Goal: Task Accomplishment & Management: Manage account settings

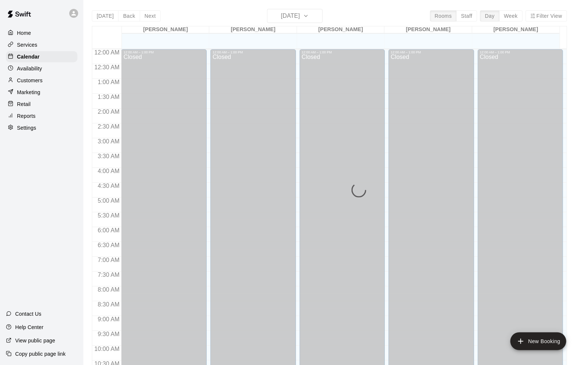
scroll to position [365, 0]
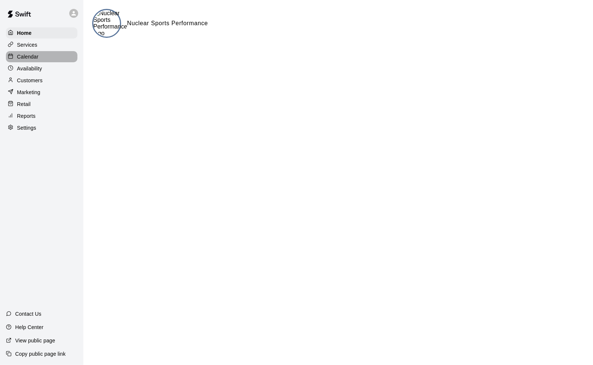
click at [35, 55] on p "Calendar" at bounding box center [27, 56] width 21 height 7
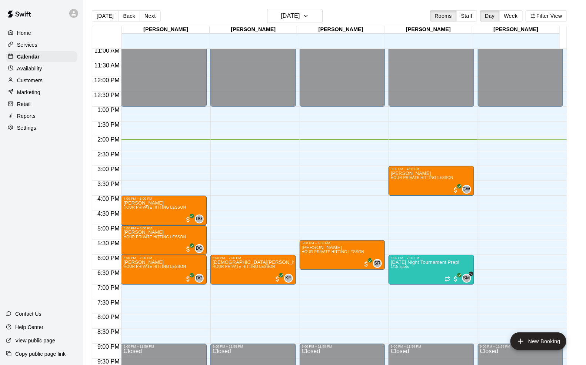
scroll to position [362, 0]
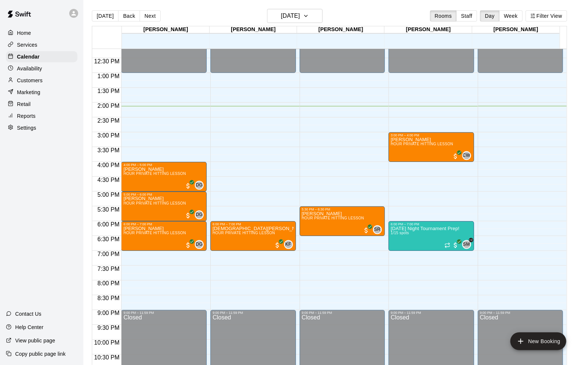
click at [34, 127] on p "Settings" at bounding box center [26, 127] width 19 height 7
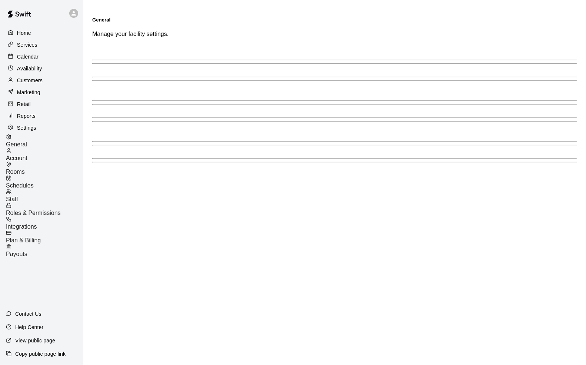
select select "**"
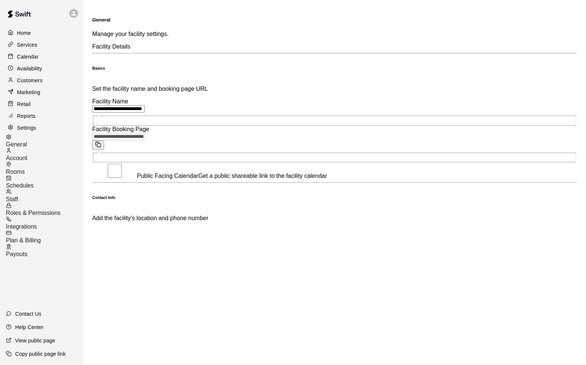
click at [54, 216] on div "Integrations" at bounding box center [44, 223] width 77 height 14
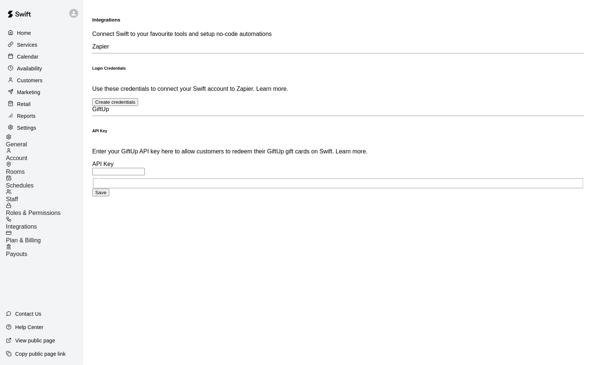
click at [56, 210] on span "Roles & Permissions" at bounding box center [33, 213] width 55 height 6
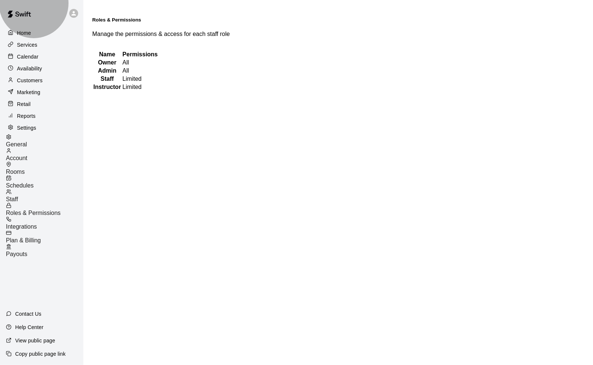
click at [52, 189] on div "Staff" at bounding box center [44, 196] width 77 height 14
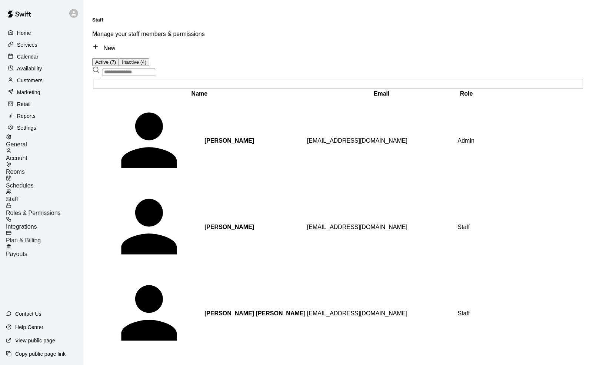
click at [40, 203] on div "Roles & Permissions" at bounding box center [44, 210] width 77 height 14
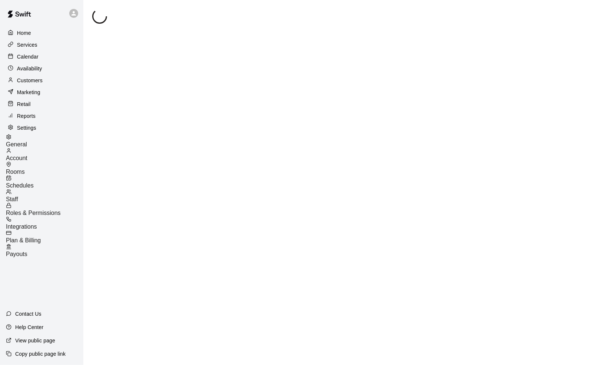
click at [48, 189] on div "Staff" at bounding box center [44, 196] width 77 height 14
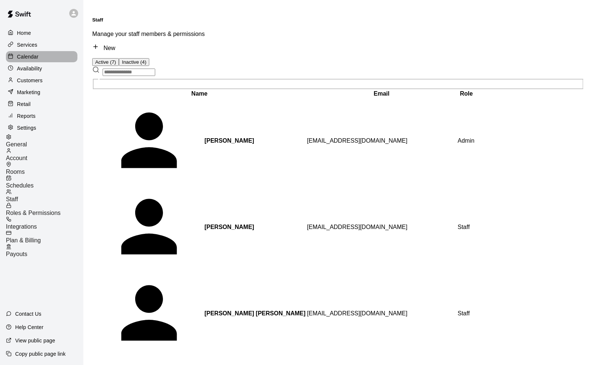
click at [39, 60] on div "Calendar" at bounding box center [42, 56] width 72 height 11
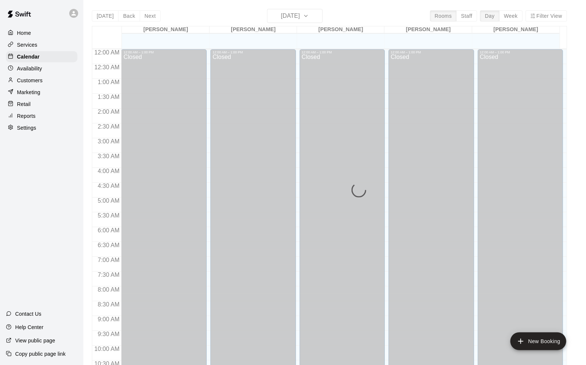
scroll to position [365, 0]
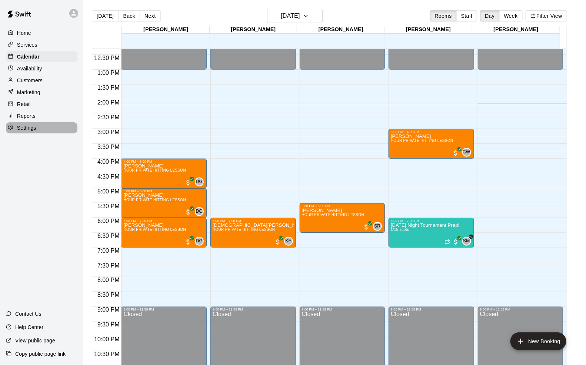
click at [16, 129] on div at bounding box center [12, 128] width 9 height 7
select select "**"
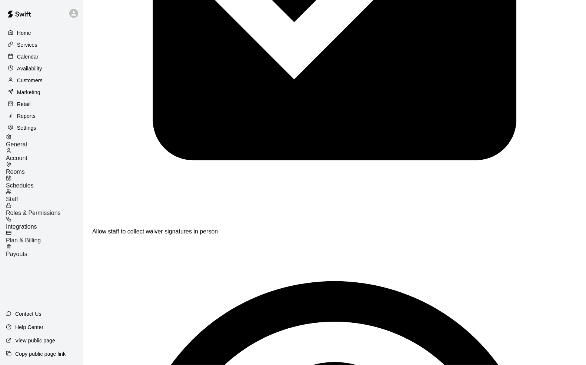
scroll to position [1844, 0]
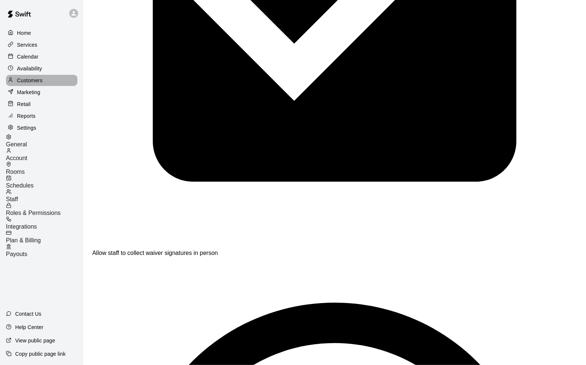
click at [31, 80] on p "Customers" at bounding box center [30, 80] width 26 height 7
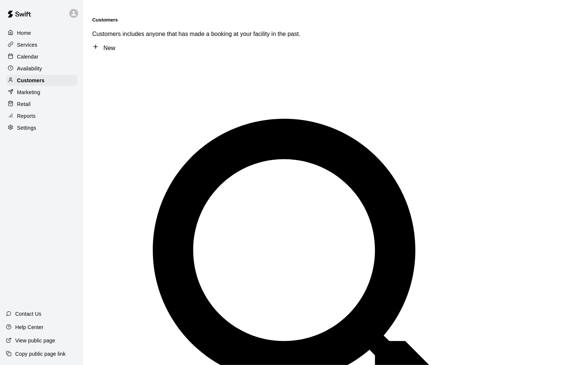
click at [115, 45] on link "New" at bounding box center [103, 48] width 23 height 6
select select "**"
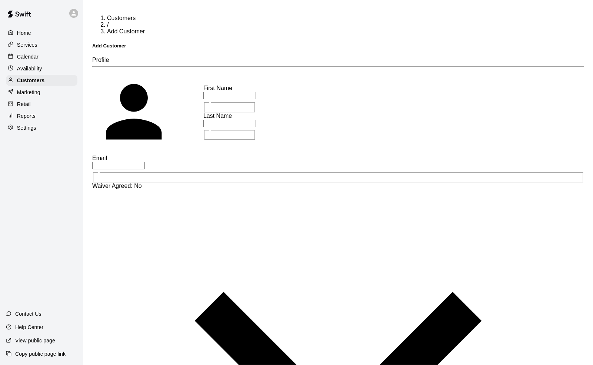
click at [27, 123] on div "Settings" at bounding box center [42, 127] width 72 height 11
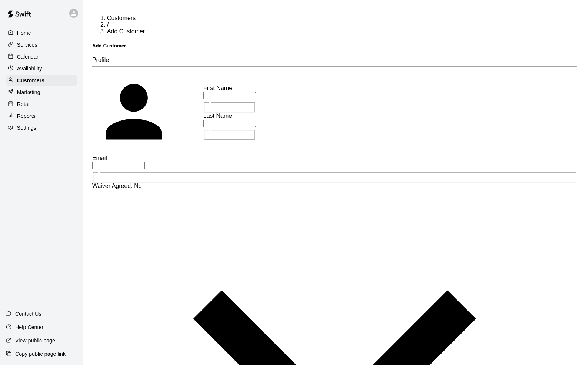
select select "**"
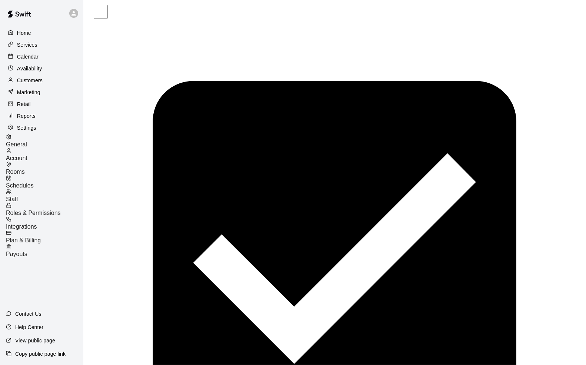
scroll to position [1583, 0]
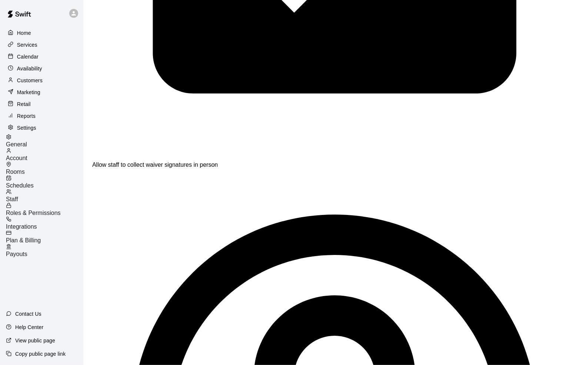
scroll to position [1946, 0]
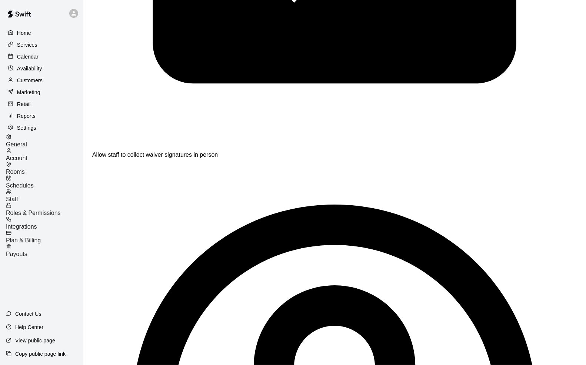
drag, startPoint x: 361, startPoint y: 205, endPoint x: 300, endPoint y: 203, distance: 61.2
type input "**********"
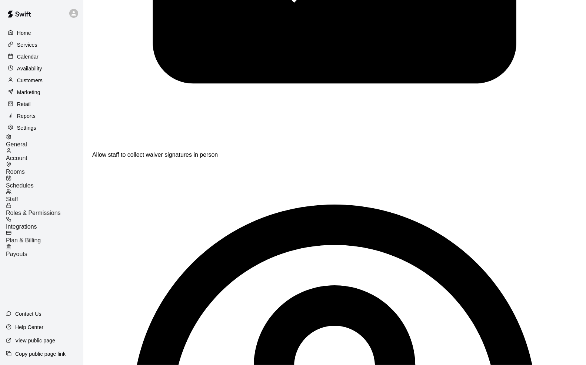
paste input "*********"
type input "**********"
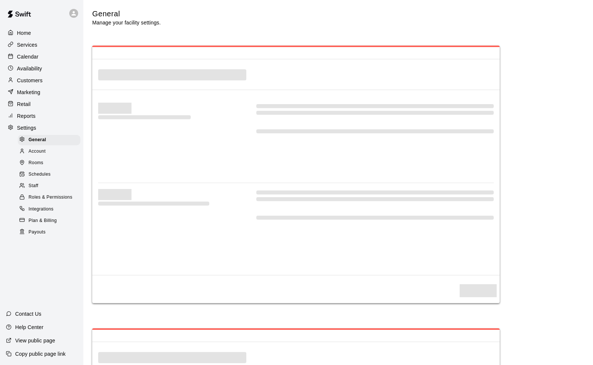
select select "**"
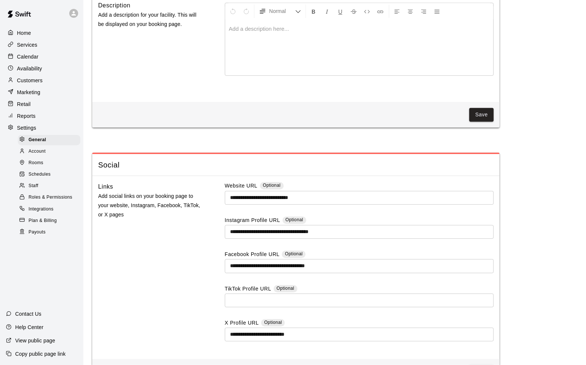
scroll to position [1941, 0]
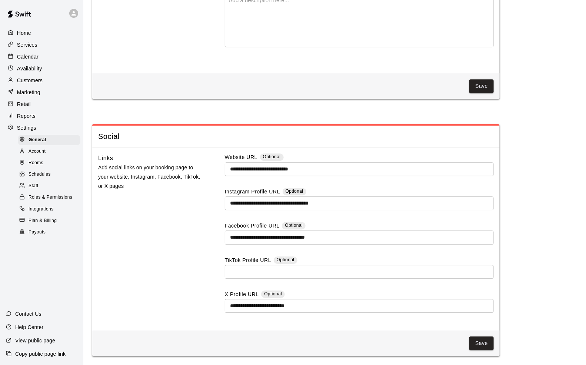
click at [276, 278] on input "text" at bounding box center [359, 272] width 269 height 14
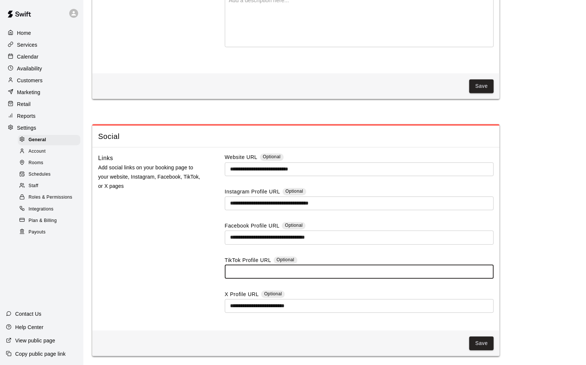
paste input "**********"
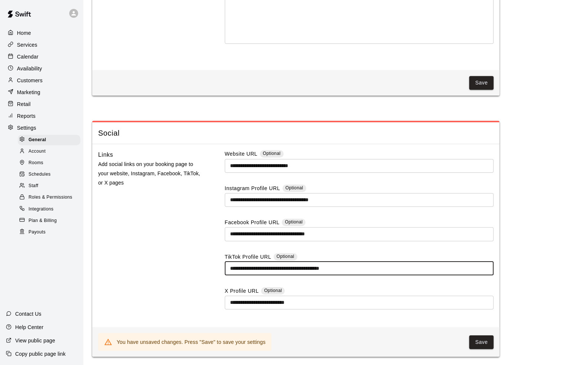
type input "**********"
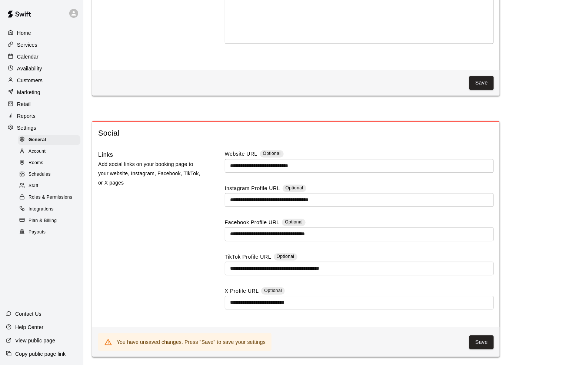
click at [176, 263] on div "Links Add social links on your booking page to your website, Instagram, Faceboo…" at bounding box center [149, 235] width 103 height 171
click at [328, 305] on input "**********" at bounding box center [359, 303] width 269 height 14
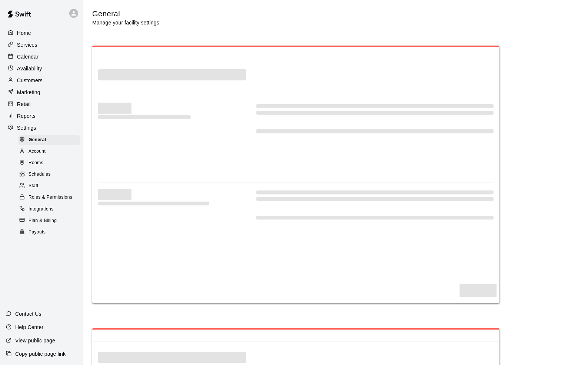
select select "**"
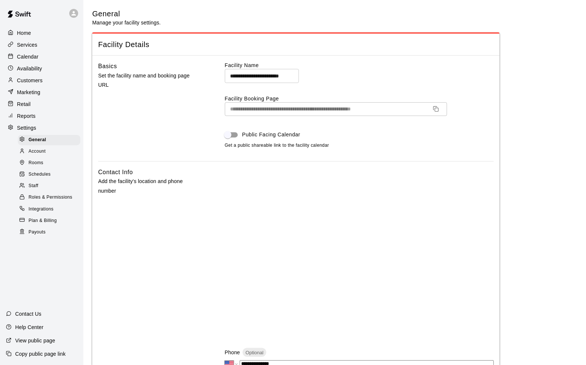
click at [30, 129] on p "Settings" at bounding box center [26, 127] width 19 height 7
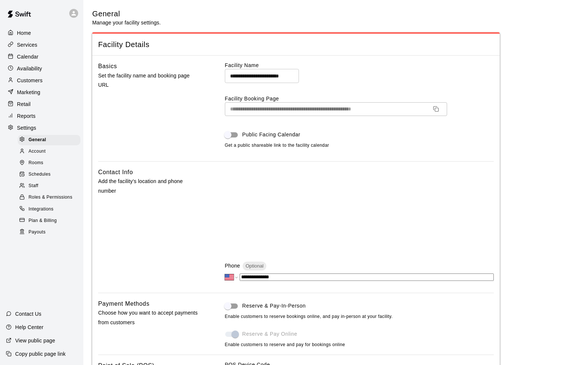
select select "**"
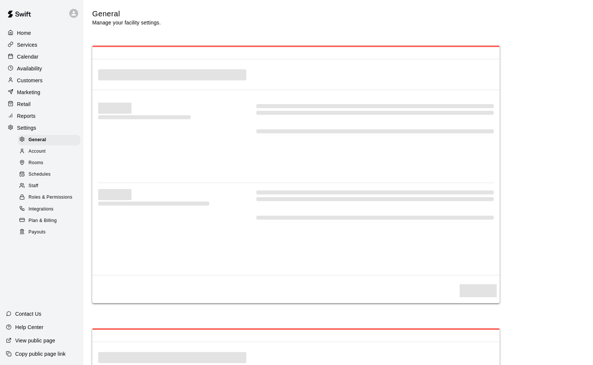
select select "**"
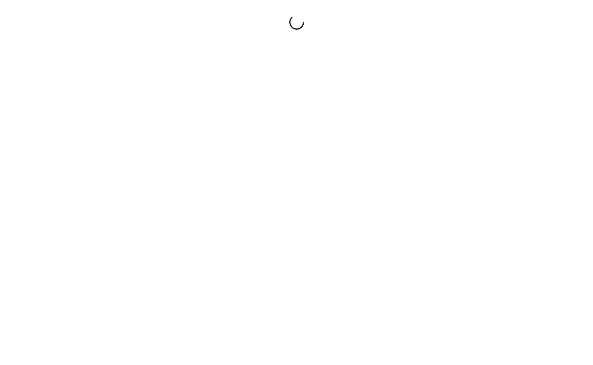
select select "**"
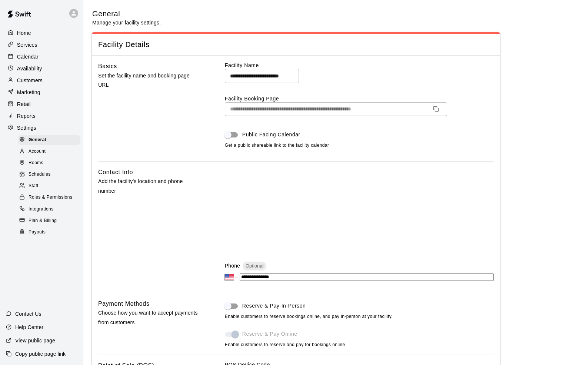
select select "**"
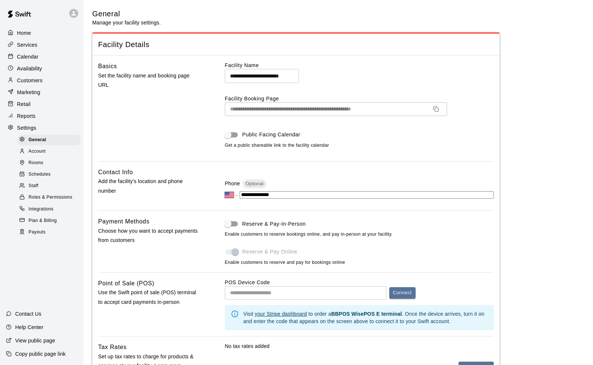
select select "**"
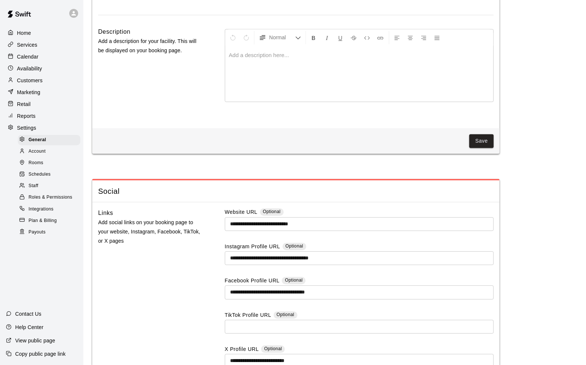
scroll to position [1942, 0]
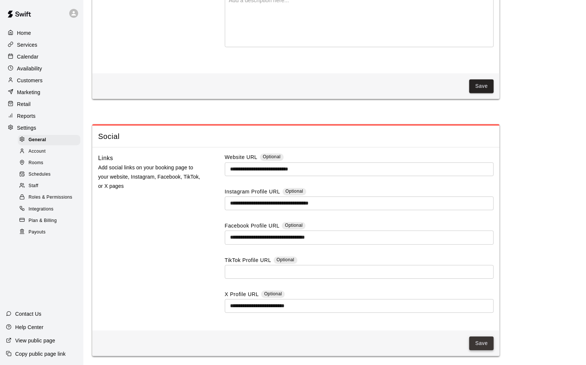
click at [484, 344] on button "Save" at bounding box center [481, 343] width 24 height 14
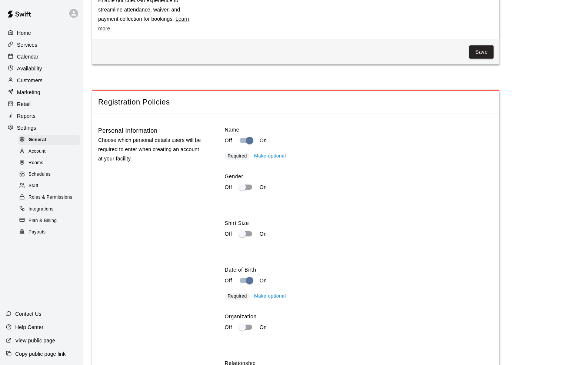
scroll to position [855, 0]
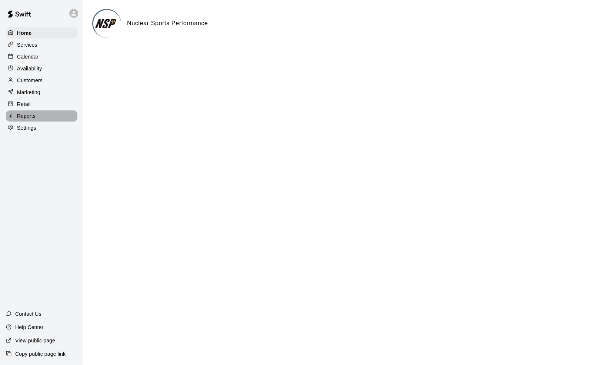
click at [33, 116] on p "Reports" at bounding box center [26, 115] width 19 height 7
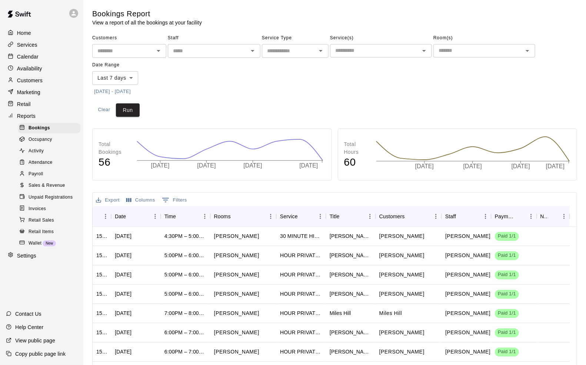
click at [56, 175] on div "Payroll" at bounding box center [49, 174] width 63 height 10
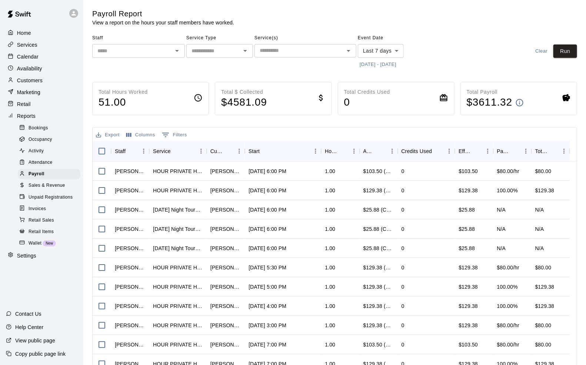
click at [59, 184] on span "Sales & Revenue" at bounding box center [47, 185] width 37 height 7
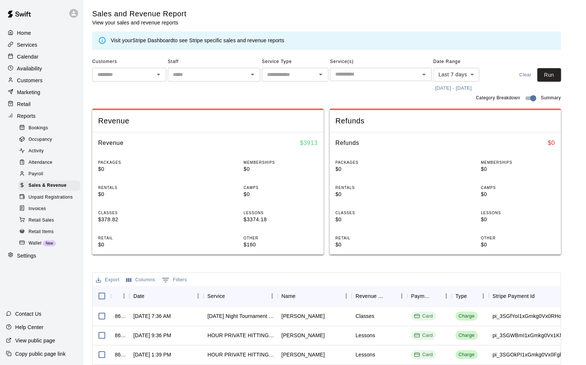
click at [143, 80] on div "​" at bounding box center [129, 75] width 74 height 14
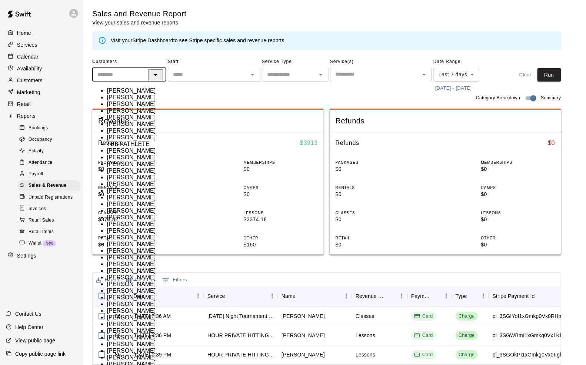
click at [182, 74] on input "text" at bounding box center [208, 74] width 76 height 9
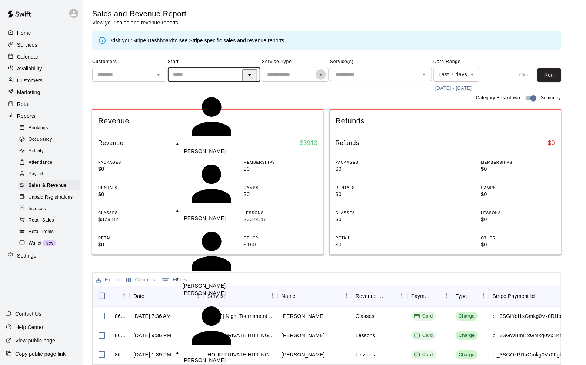
click at [318, 75] on icon "Open" at bounding box center [320, 74] width 9 height 9
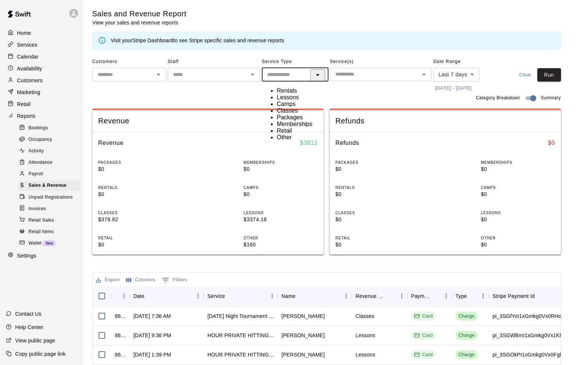
click at [293, 101] on li "Lessons" at bounding box center [303, 97] width 52 height 7
type input "*******"
click at [361, 60] on span "Service(s)" at bounding box center [381, 62] width 102 height 12
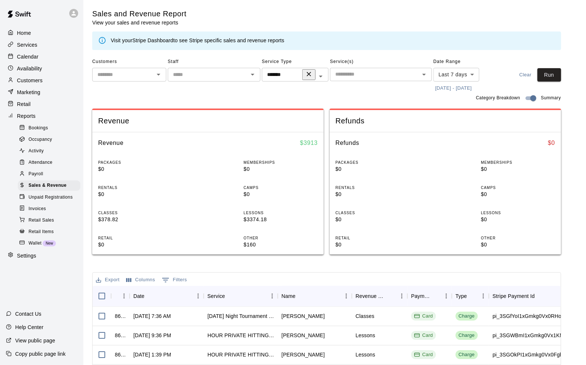
click at [359, 73] on input "text" at bounding box center [374, 74] width 85 height 9
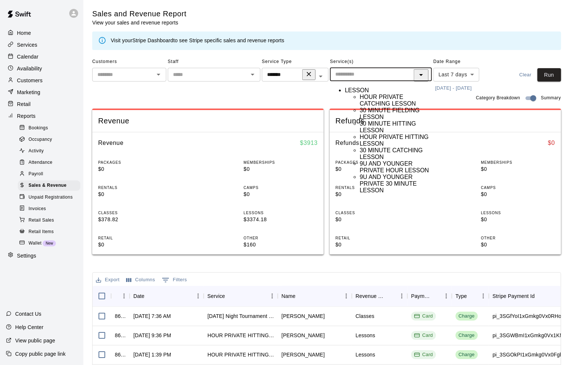
click at [395, 147] on li "HOUR PRIVATE HITTING LESSON" at bounding box center [396, 140] width 72 height 13
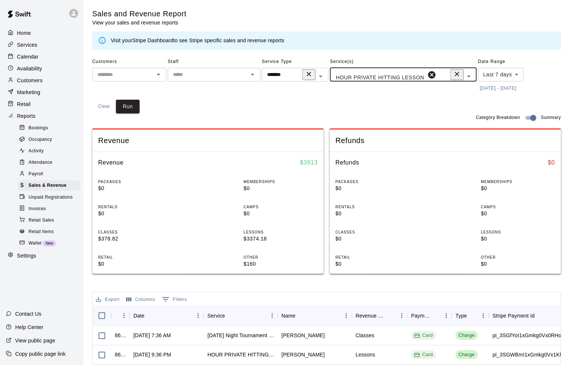
click at [478, 86] on button "[DATE] - [DATE]" at bounding box center [498, 88] width 40 height 11
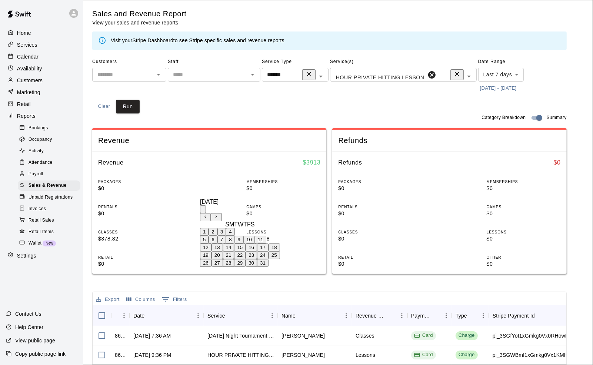
click at [211, 213] on button "Previous month" at bounding box center [205, 217] width 11 height 8
click at [209, 236] on button "1" at bounding box center [204, 232] width 9 height 8
type input "**********"
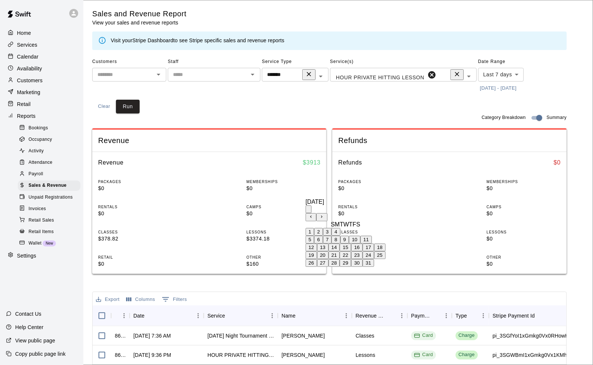
click at [313, 214] on icon "Previous month" at bounding box center [311, 216] width 5 height 5
click at [340, 267] on button "30" at bounding box center [334, 263] width 11 height 8
type input "**********"
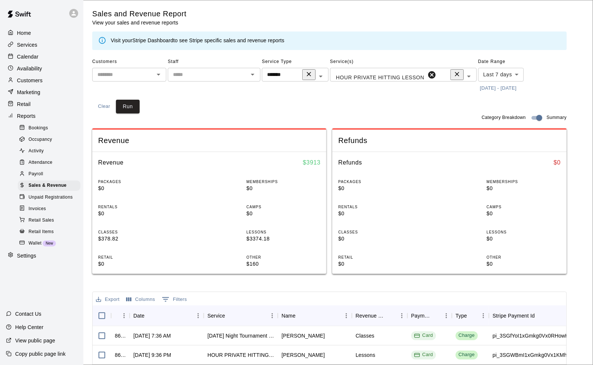
type input "******"
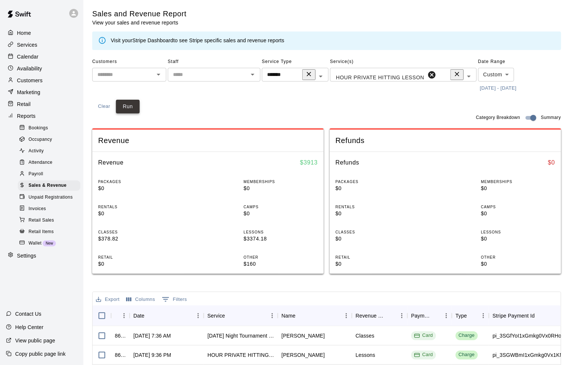
click at [140, 100] on button "Run" at bounding box center [128, 107] width 24 height 14
drag, startPoint x: 321, startPoint y: 143, endPoint x: 295, endPoint y: 145, distance: 26.0
click at [295, 152] on div "Revenue $ 9030.59" at bounding box center [208, 162] width 232 height 21
copy h6 "$ 9030.59"
click at [437, 77] on input "text" at bounding box center [445, 75] width 16 height 9
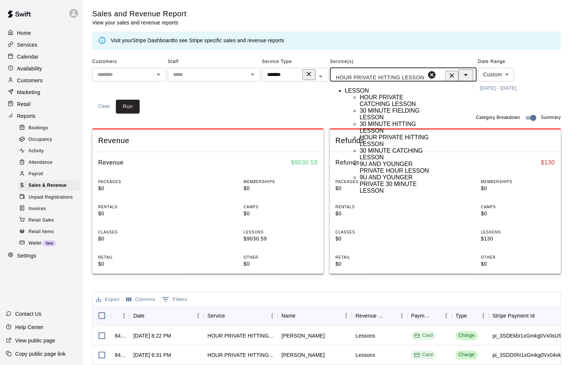
click at [395, 134] on li "30 MINUTE HITTING LESSON" at bounding box center [396, 127] width 72 height 13
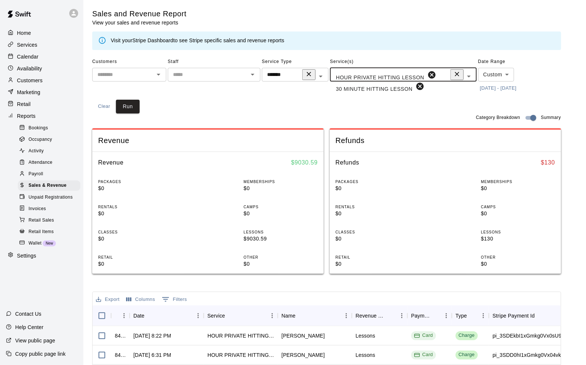
scroll to position [0, 60]
click at [140, 100] on button "Run" at bounding box center [128, 107] width 24 height 14
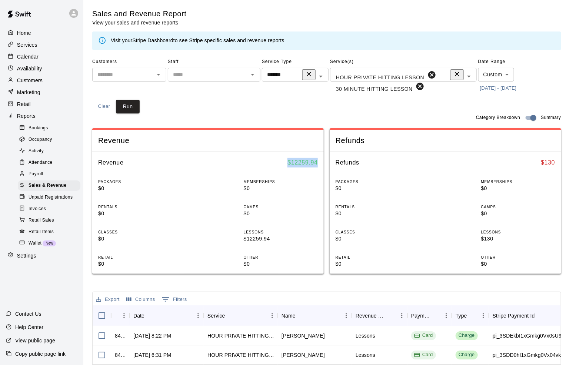
drag, startPoint x: 322, startPoint y: 141, endPoint x: 286, endPoint y: 140, distance: 36.3
click at [286, 152] on div "Revenue $ 12259.94" at bounding box center [208, 162] width 232 height 21
copy h6 "$ 12259.94"
click at [452, 76] on body "Home Services Calendar Availability Customers Marketing Retail Reports Bookings…" at bounding box center [293, 277] width 586 height 554
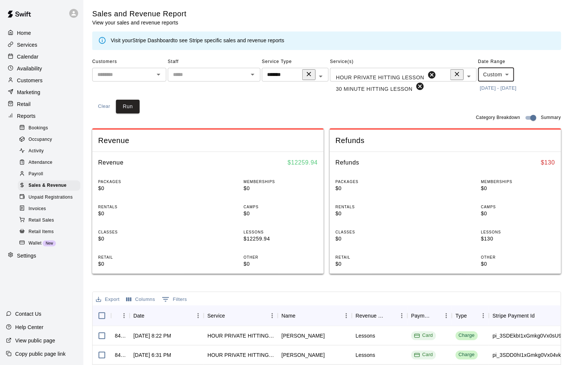
click at [416, 83] on icon at bounding box center [419, 86] width 7 height 7
click at [428, 76] on icon at bounding box center [431, 74] width 7 height 7
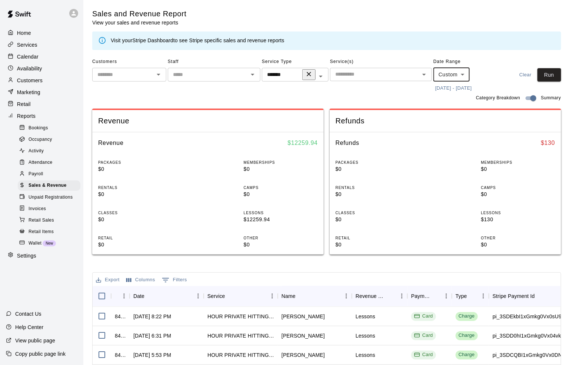
click at [392, 75] on input "text" at bounding box center [374, 74] width 85 height 9
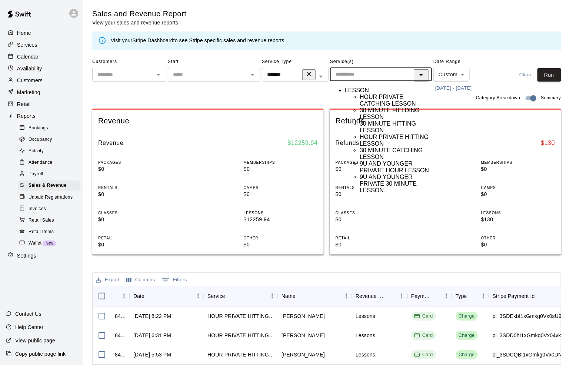
click at [400, 120] on li "30 MINUTE FIELDING LESSON" at bounding box center [396, 113] width 72 height 13
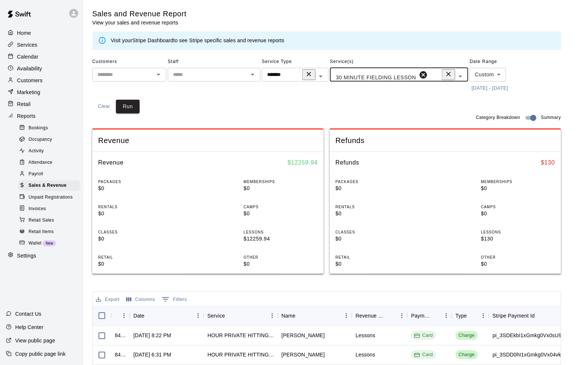
click at [429, 75] on input "text" at bounding box center [437, 75] width 16 height 9
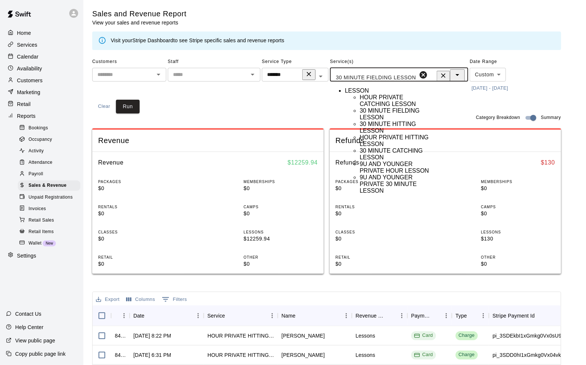
click at [388, 121] on li "30 MINUTE FIELDING LESSON" at bounding box center [396, 113] width 72 height 13
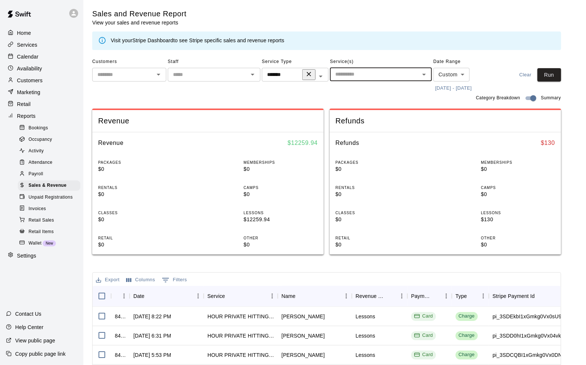
click at [393, 68] on div "​" at bounding box center [381, 74] width 102 height 13
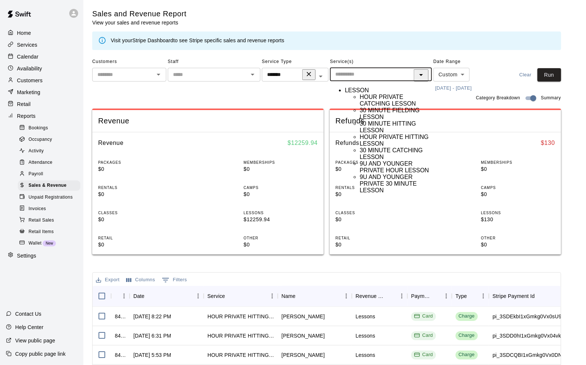
click at [379, 120] on li "30 MINUTE FIELDING LESSON" at bounding box center [396, 113] width 72 height 13
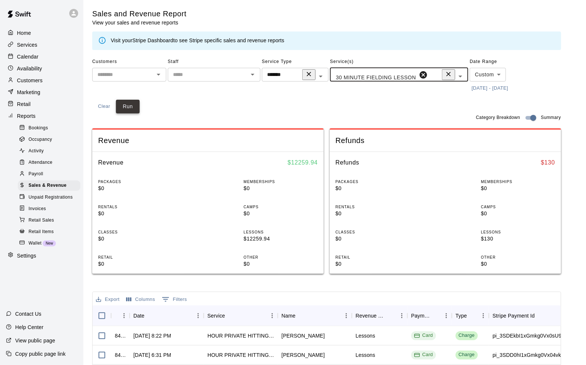
click at [140, 100] on button "Run" at bounding box center [128, 107] width 24 height 14
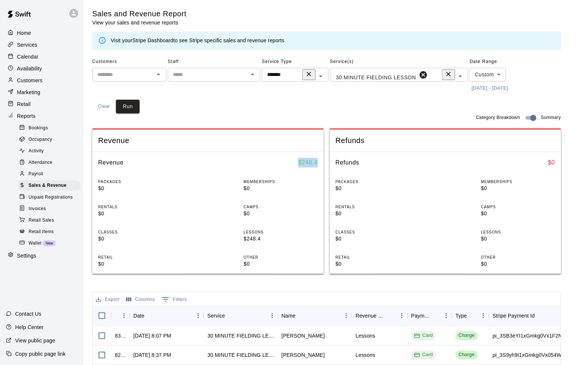
drag, startPoint x: 319, startPoint y: 142, endPoint x: 298, endPoint y: 145, distance: 21.3
click at [298, 152] on div "Revenue $ 248.4" at bounding box center [208, 162] width 232 height 21
copy h6 "$ 248.4"
click at [330, 122] on div "Revenue Revenue $ 248.4 PACKAGES $0 MEMBERSHIPS $0 RENTALS $0 CAMPS $0 CLASSES …" at bounding box center [326, 200] width 469 height 157
click at [419, 74] on icon at bounding box center [423, 74] width 9 height 9
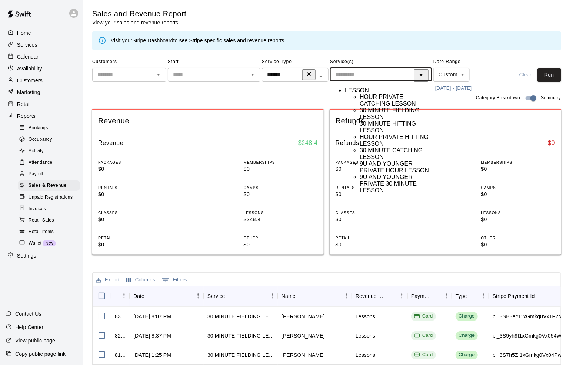
click at [384, 75] on input "text" at bounding box center [374, 74] width 85 height 9
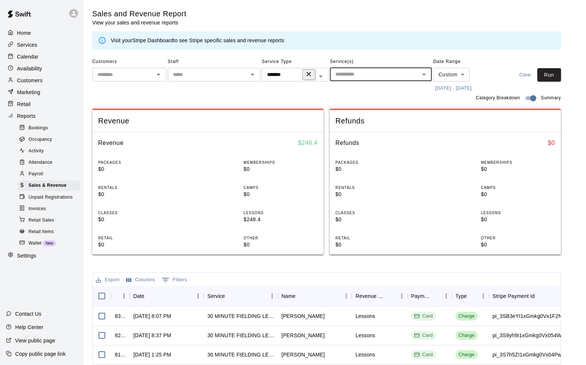
click at [371, 83] on div "Service(s) ​" at bounding box center [381, 75] width 102 height 38
click at [370, 75] on input "text" at bounding box center [374, 74] width 85 height 9
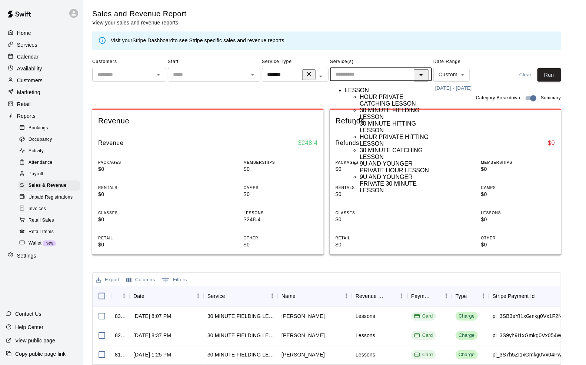
click at [375, 120] on li "30 MINUTE FIELDING LESSON" at bounding box center [396, 113] width 72 height 13
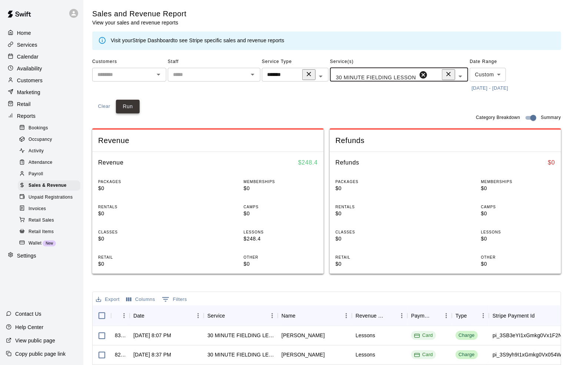
click at [140, 100] on button "Run" at bounding box center [128, 107] width 24 height 14
click at [419, 75] on icon at bounding box center [423, 74] width 9 height 9
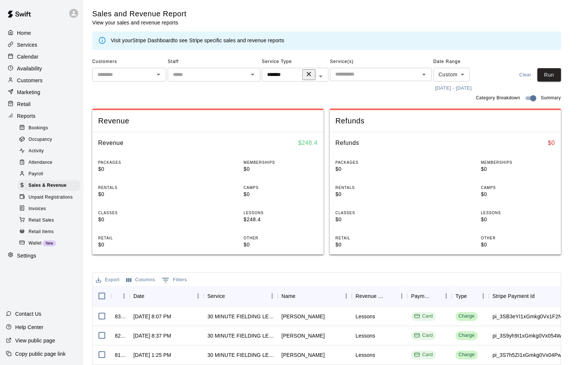
click at [370, 72] on input "text" at bounding box center [374, 74] width 85 height 9
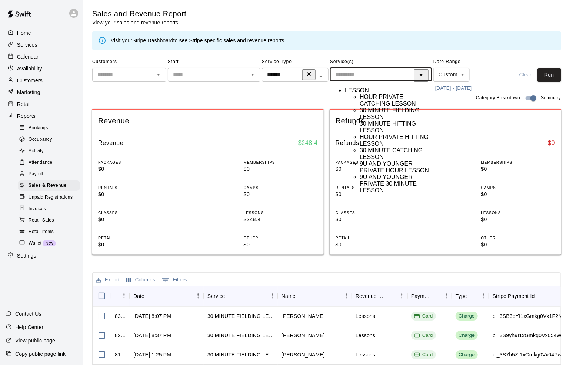
click at [379, 174] on li "9U AND YOUNGER PRIVATE HOUR LESSON" at bounding box center [396, 166] width 72 height 13
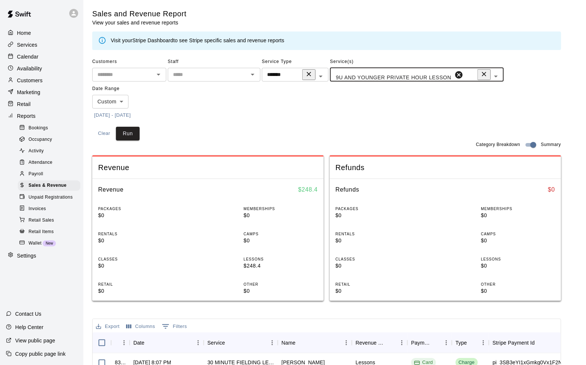
click at [464, 74] on input "text" at bounding box center [472, 75] width 16 height 9
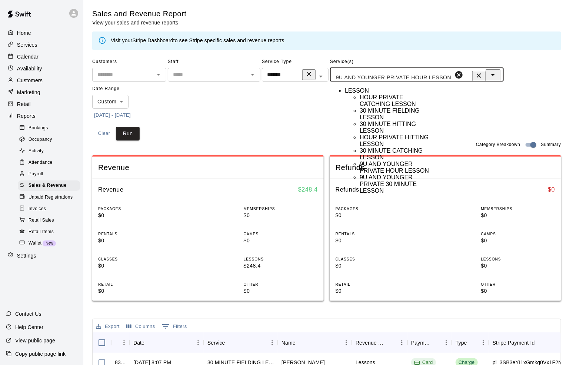
click at [386, 194] on li "9U AND YOUNGER PRIVATE 30 MINUTE LESSON" at bounding box center [396, 184] width 72 height 20
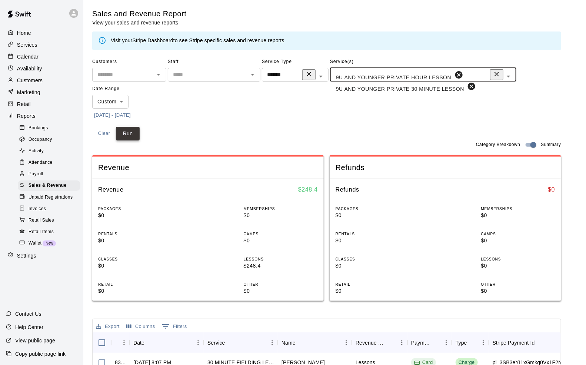
click at [140, 127] on button "Run" at bounding box center [128, 134] width 24 height 14
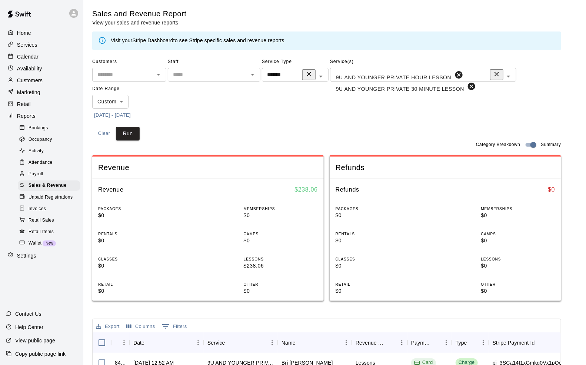
click at [467, 82] on icon at bounding box center [471, 86] width 9 height 9
click at [455, 72] on icon at bounding box center [459, 74] width 9 height 9
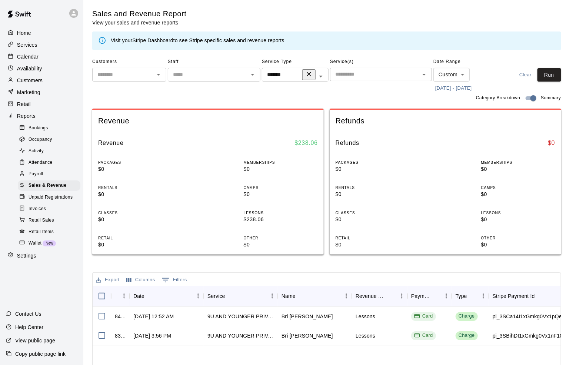
click at [371, 77] on input "text" at bounding box center [374, 74] width 85 height 9
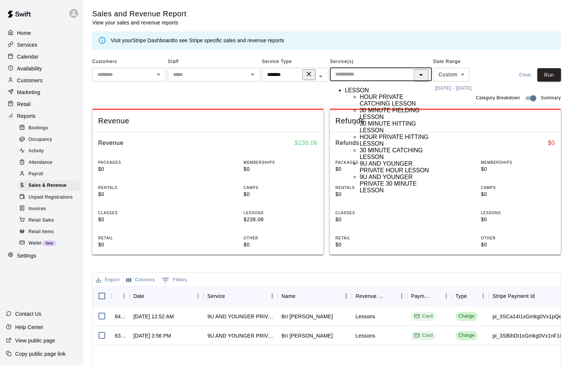
click at [286, 70] on input "*******" at bounding box center [284, 74] width 40 height 9
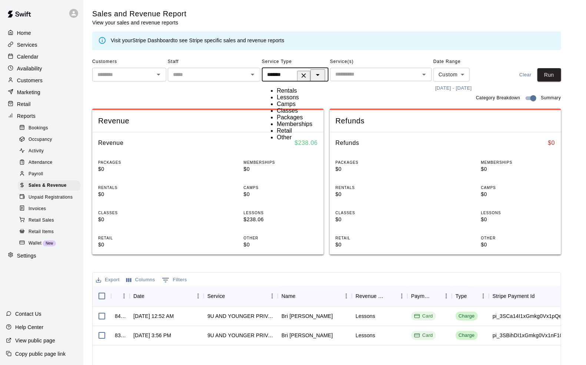
click at [296, 107] on li "Camps" at bounding box center [303, 104] width 52 height 7
drag, startPoint x: 300, startPoint y: 64, endPoint x: 298, endPoint y: 69, distance: 5.2
click at [300, 64] on span "Service Type" at bounding box center [295, 62] width 67 height 12
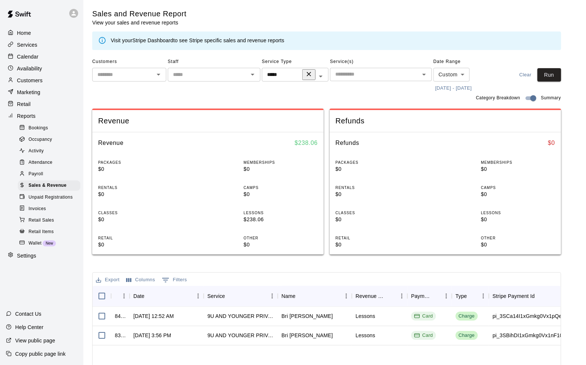
click at [294, 76] on input "*****" at bounding box center [284, 74] width 40 height 9
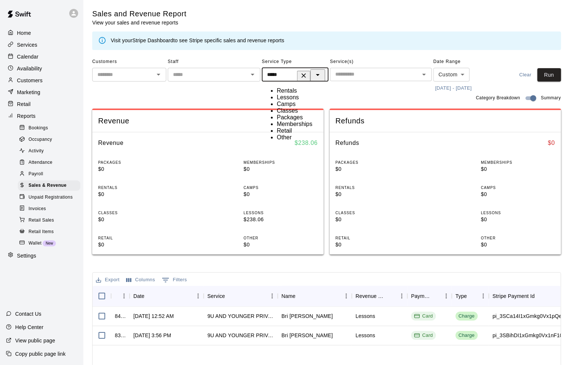
click at [298, 114] on li "Classes" at bounding box center [303, 110] width 52 height 7
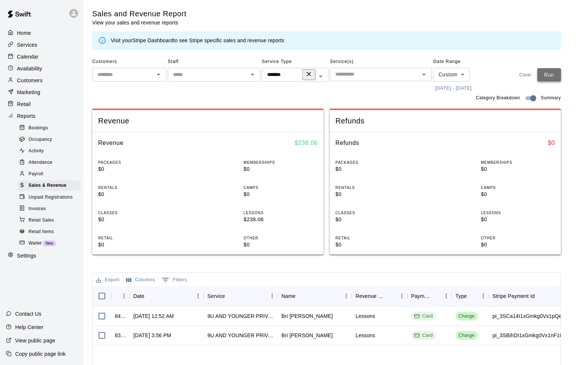
click at [554, 75] on button "Run" at bounding box center [550, 75] width 24 height 14
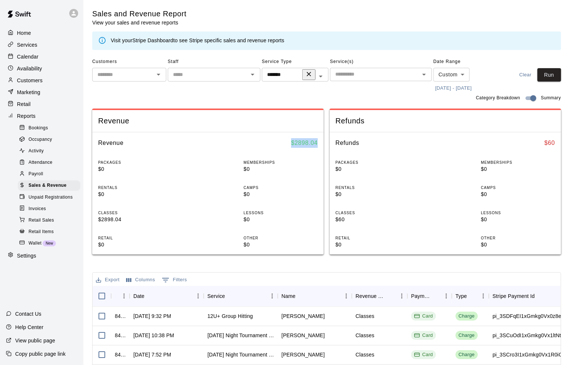
drag, startPoint x: 323, startPoint y: 142, endPoint x: 286, endPoint y: 142, distance: 37.4
click at [286, 142] on div "Revenue $ 2898.04" at bounding box center [208, 142] width 232 height 21
click at [287, 141] on div "Revenue $ 2898.04" at bounding box center [208, 142] width 232 height 21
click at [367, 78] on input "text" at bounding box center [374, 74] width 85 height 9
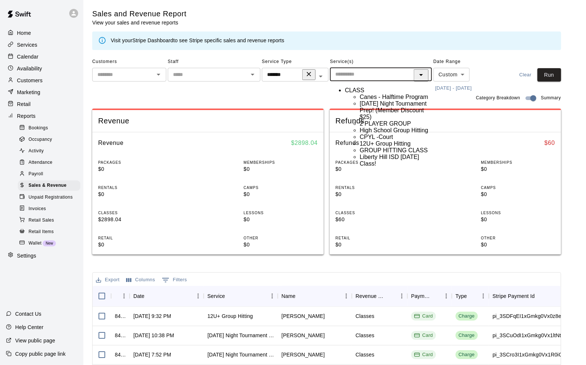
click at [280, 83] on div "Service Type ******* ​" at bounding box center [295, 75] width 67 height 38
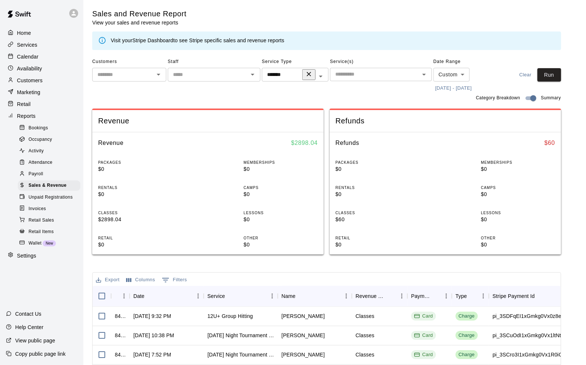
click at [285, 80] on div "******* ​" at bounding box center [295, 75] width 67 height 14
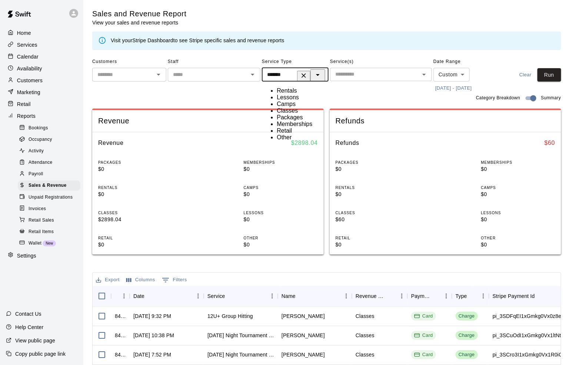
click at [295, 97] on li "Lessons" at bounding box center [303, 97] width 52 height 7
type input "*******"
click at [384, 70] on input "text" at bounding box center [374, 74] width 85 height 9
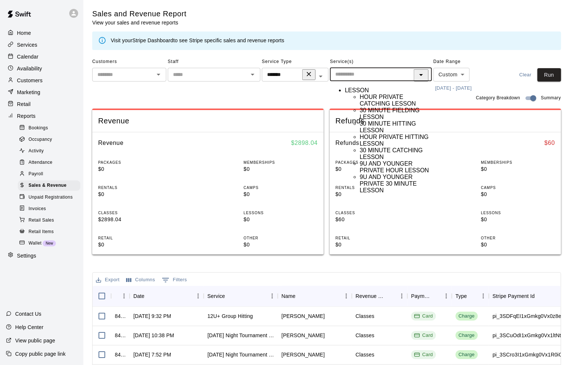
click at [389, 147] on li "HOUR PRIVATE HITTING LESSON" at bounding box center [396, 140] width 72 height 13
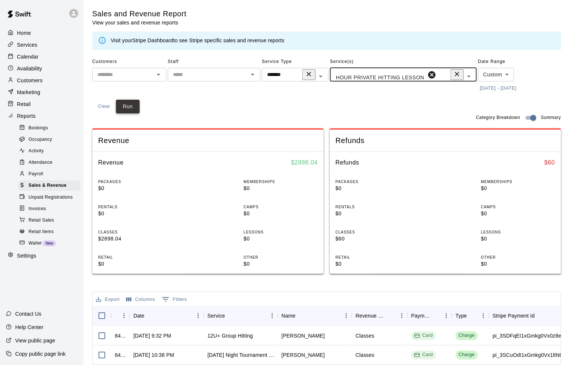
click at [140, 100] on button "Run" at bounding box center [128, 107] width 24 height 14
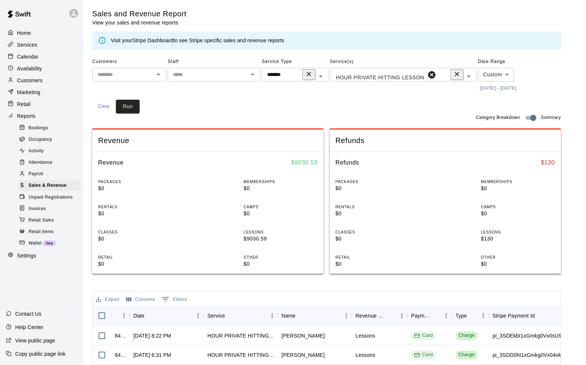
click at [437, 77] on input "text" at bounding box center [445, 75] width 16 height 9
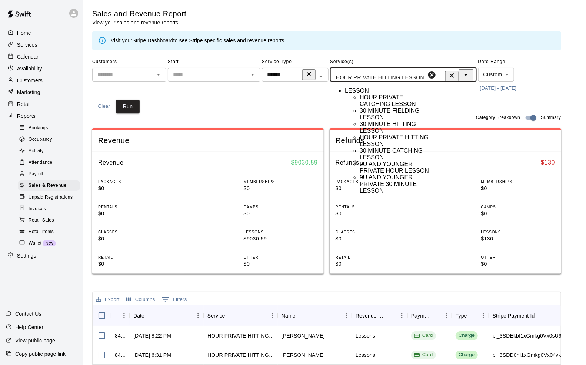
click at [410, 134] on li "30 MINUTE HITTING LESSON" at bounding box center [396, 127] width 72 height 13
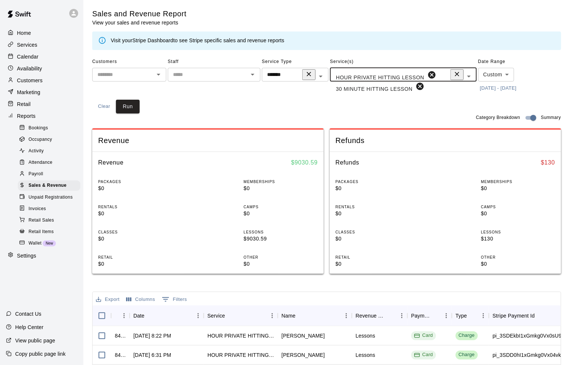
click at [554, 67] on div "Customers ​ Staff ​ Service Type ******* ​ Service(s) HOUR PRIVATE HITTING LESS…" at bounding box center [326, 84] width 469 height 57
click at [556, 83] on div "Customers ​ Staff ​ Service Type ******* ​ Service(s) HOUR PRIVATE HITTING LESS…" at bounding box center [326, 84] width 469 height 57
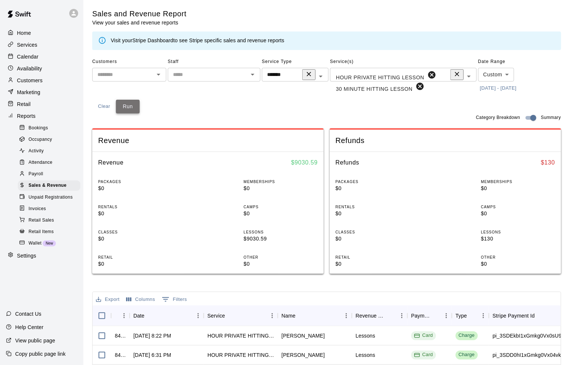
click at [140, 100] on button "Run" at bounding box center [128, 107] width 24 height 14
click at [416, 82] on icon at bounding box center [420, 86] width 9 height 9
click at [140, 100] on button "Run" at bounding box center [128, 107] width 24 height 14
click at [321, 152] on div "Revenue $ 9030.59" at bounding box center [208, 162] width 232 height 21
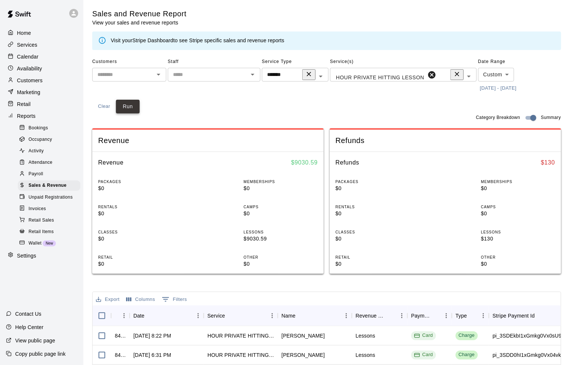
click at [140, 100] on button "Run" at bounding box center [128, 107] width 24 height 14
click at [437, 73] on input "text" at bounding box center [445, 75] width 16 height 9
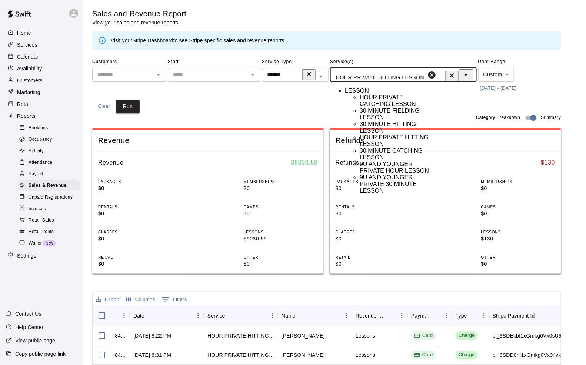
click at [313, 90] on div "Service Type ******* ​" at bounding box center [295, 75] width 67 height 38
click at [437, 77] on input "text" at bounding box center [445, 75] width 16 height 9
click at [393, 134] on li "30 MINUTE HITTING LESSON" at bounding box center [396, 127] width 72 height 13
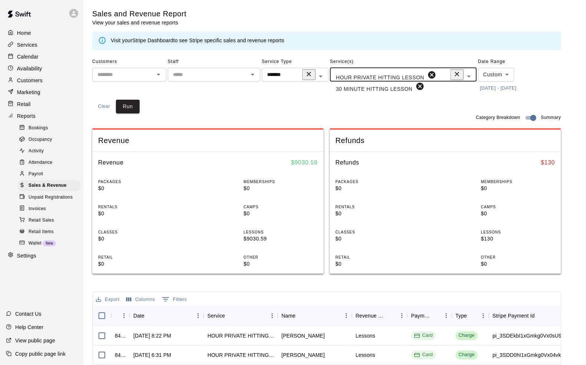
scroll to position [0, 60]
click at [437, 79] on input "text" at bounding box center [445, 81] width 16 height 9
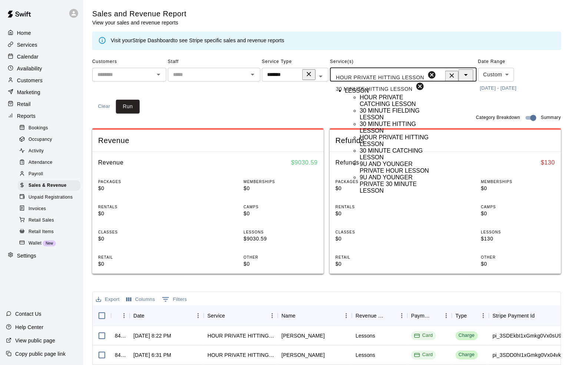
click at [396, 121] on li "30 MINUTE FIELDING LESSON" at bounding box center [396, 113] width 72 height 13
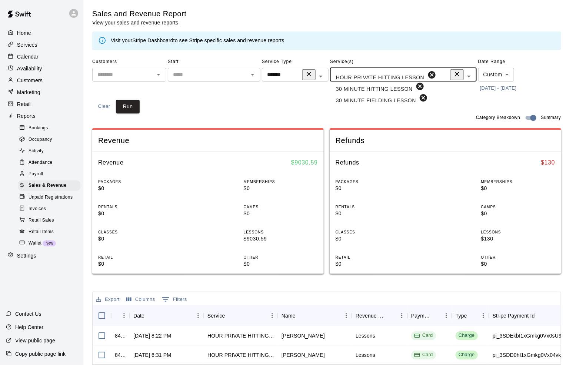
click at [437, 83] on input "text" at bounding box center [445, 87] width 16 height 9
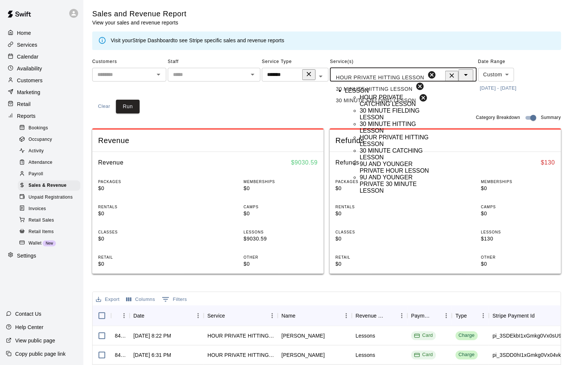
click at [395, 107] on li "HOUR PRIVATE CATCHING LESSON" at bounding box center [396, 100] width 72 height 13
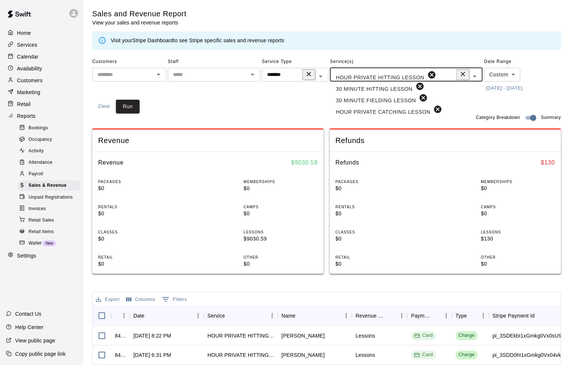
click at [443, 88] on input "text" at bounding box center [451, 92] width 16 height 9
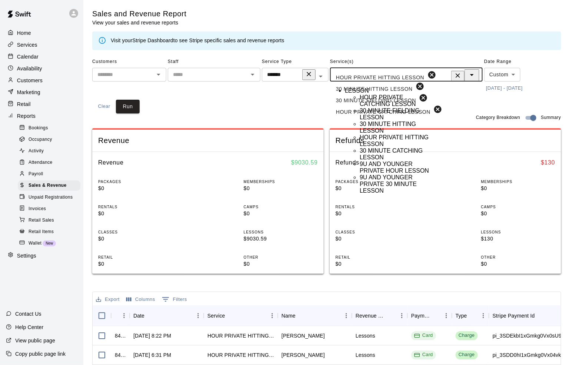
click at [404, 161] on li "30 MINUTE CATCHING LESSON" at bounding box center [396, 153] width 72 height 13
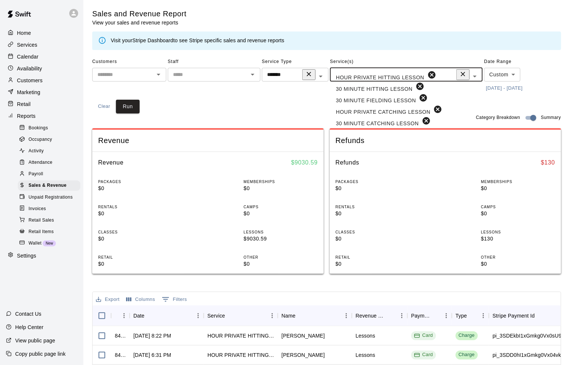
click at [409, 77] on div "HOUR PRIVATE HITTING LESSON 30 MINUTE HITTING LESSON 30 MINUTE FIELDING LESSON …" at bounding box center [406, 75] width 153 height 14
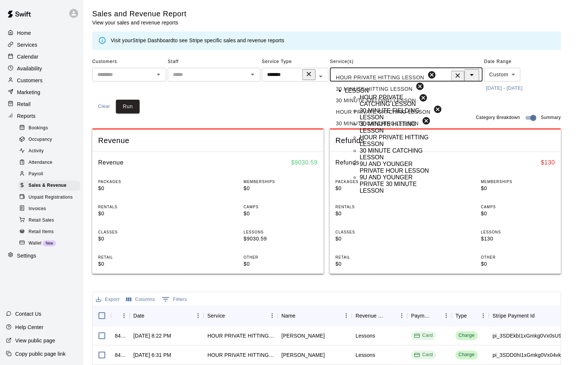
drag, startPoint x: 406, startPoint y: 185, endPoint x: 409, endPoint y: 173, distance: 12.3
click at [406, 174] on li "9U AND YOUNGER PRIVATE HOUR LESSON" at bounding box center [396, 167] width 72 height 13
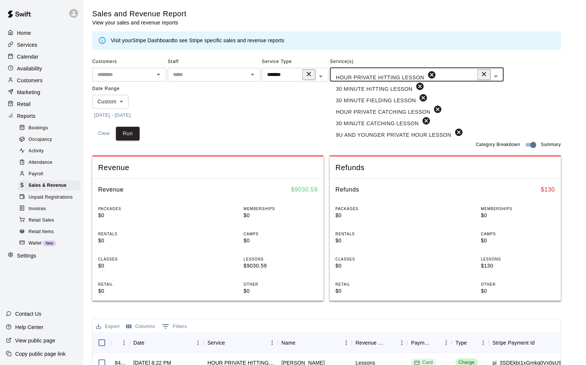
click at [402, 80] on div "HOUR PRIVATE HITTING LESSON 30 MINUTE HITTING LESSON 30 MINUTE FIELDING LESSON …" at bounding box center [417, 75] width 174 height 14
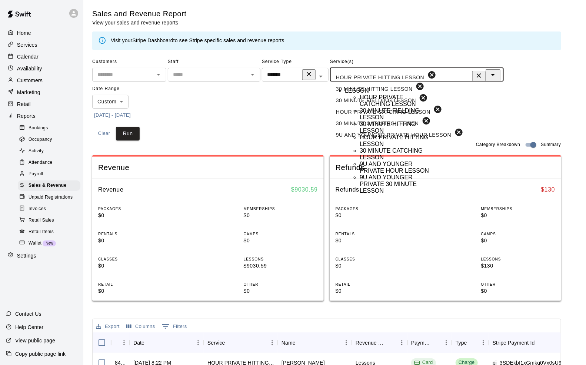
click at [393, 194] on li "9U AND YOUNGER PRIVATE 30 MINUTE LESSON" at bounding box center [396, 184] width 72 height 20
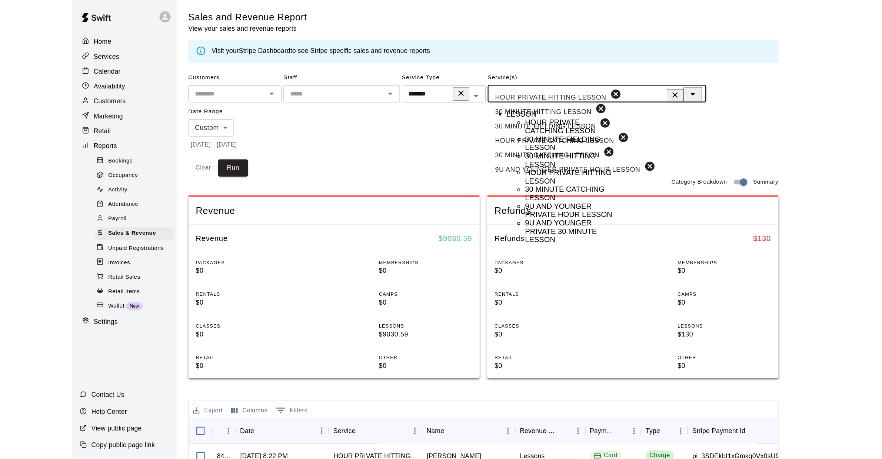
scroll to position [0, 360]
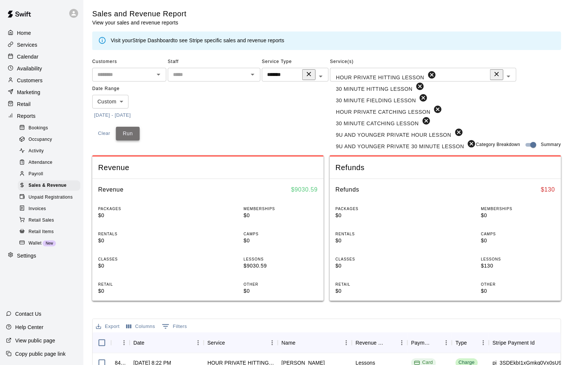
click at [140, 127] on button "Run" at bounding box center [128, 134] width 24 height 14
click at [477, 106] on input "text" at bounding box center [485, 110] width 16 height 9
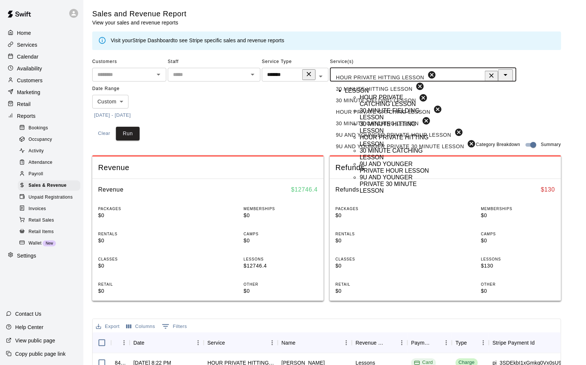
click at [305, 77] on div at bounding box center [313, 75] width 23 height 12
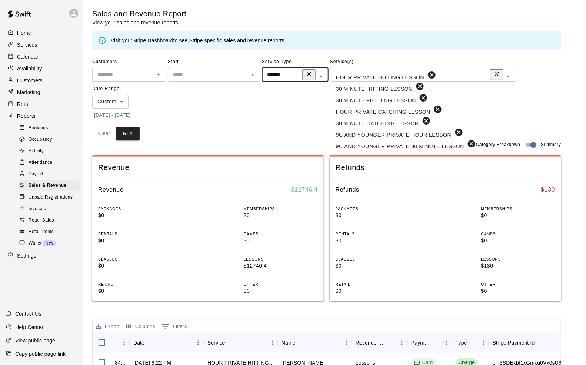
click at [318, 75] on icon "Open" at bounding box center [320, 76] width 9 height 9
click at [316, 75] on button "Close" at bounding box center [318, 75] width 15 height 12
click at [313, 74] on icon "Clear" at bounding box center [308, 73] width 7 height 7
click at [299, 77] on input "text" at bounding box center [289, 74] width 50 height 9
click at [283, 114] on li "Classes" at bounding box center [303, 110] width 52 height 7
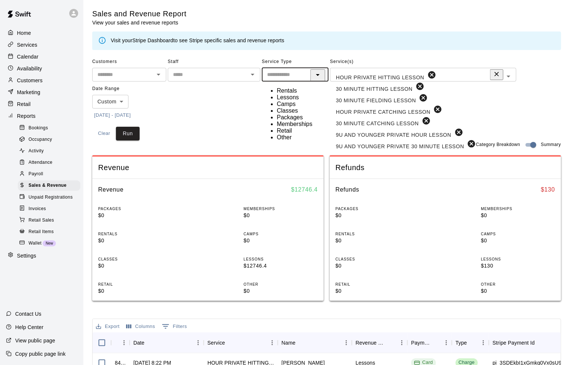
type input "*******"
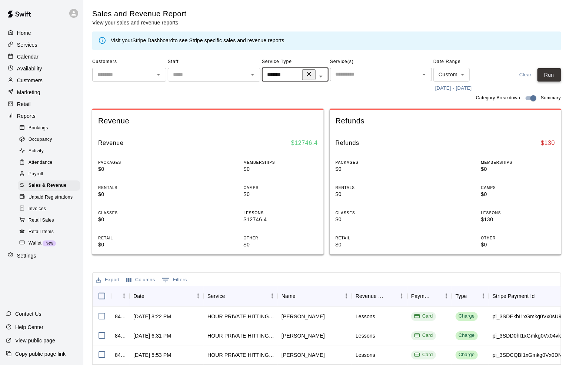
click at [553, 76] on button "Run" at bounding box center [550, 75] width 24 height 14
click at [376, 81] on div "​" at bounding box center [381, 74] width 102 height 13
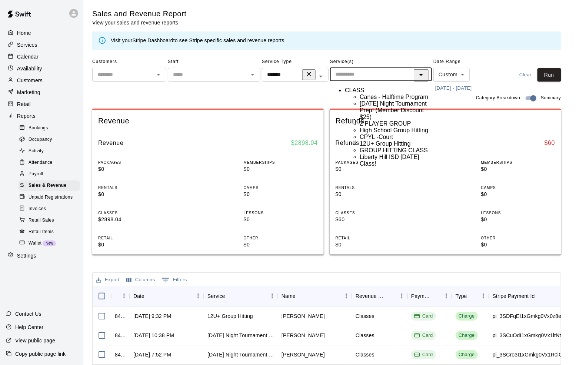
click at [306, 89] on div "Service Type ******* ​" at bounding box center [295, 75] width 67 height 38
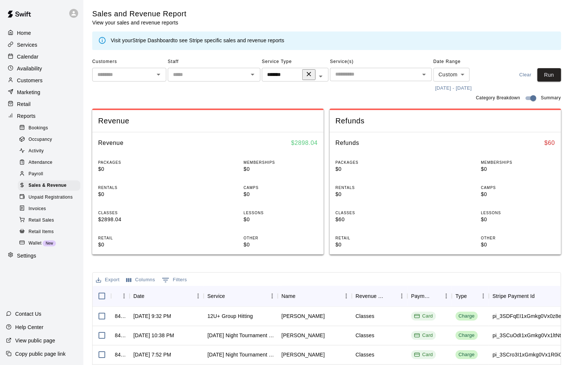
click at [294, 75] on input "*******" at bounding box center [284, 74] width 40 height 9
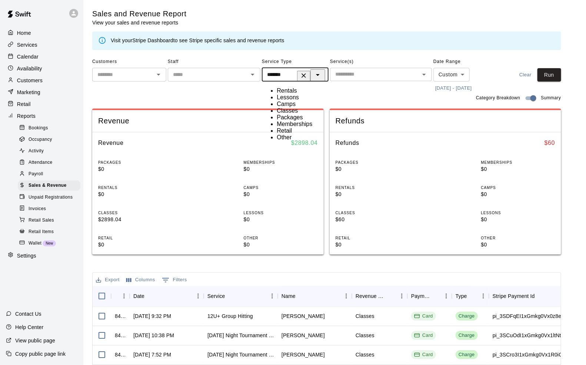
click at [308, 74] on icon "Clear" at bounding box center [303, 75] width 7 height 7
click at [306, 101] on li "Lessons" at bounding box center [303, 97] width 52 height 7
type input "*******"
click at [366, 79] on div "​" at bounding box center [381, 74] width 102 height 13
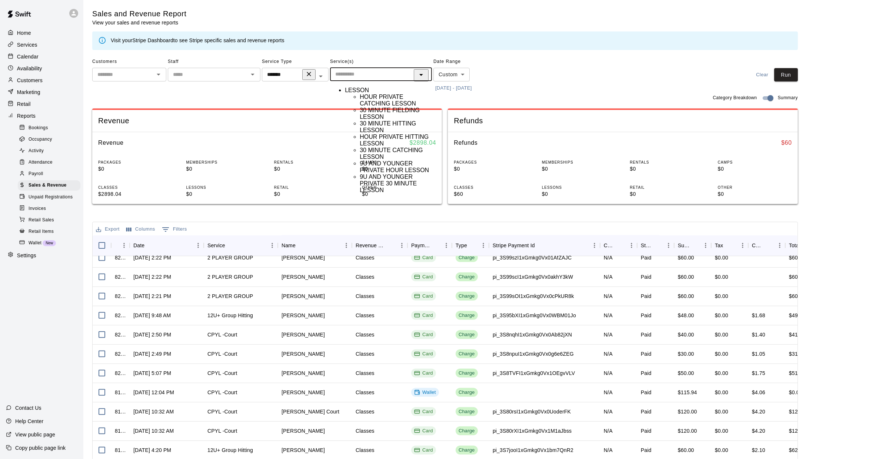
scroll to position [50, 0]
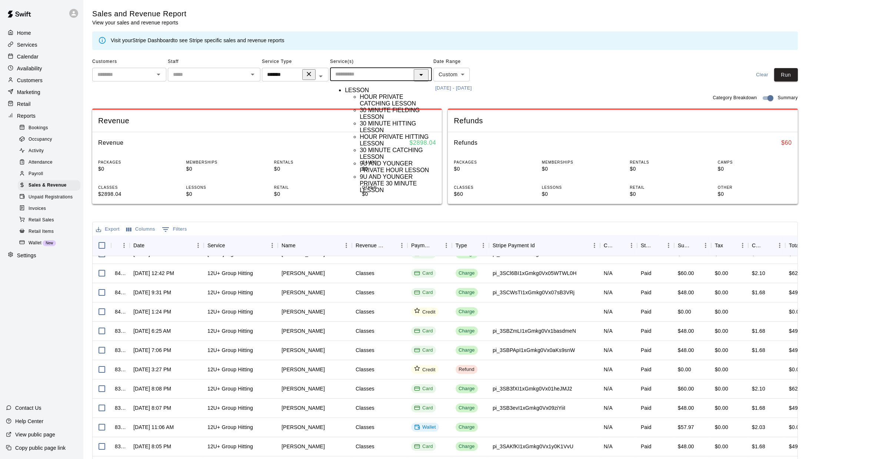
click at [294, 84] on div "Service Type ******* ​" at bounding box center [295, 75] width 67 height 38
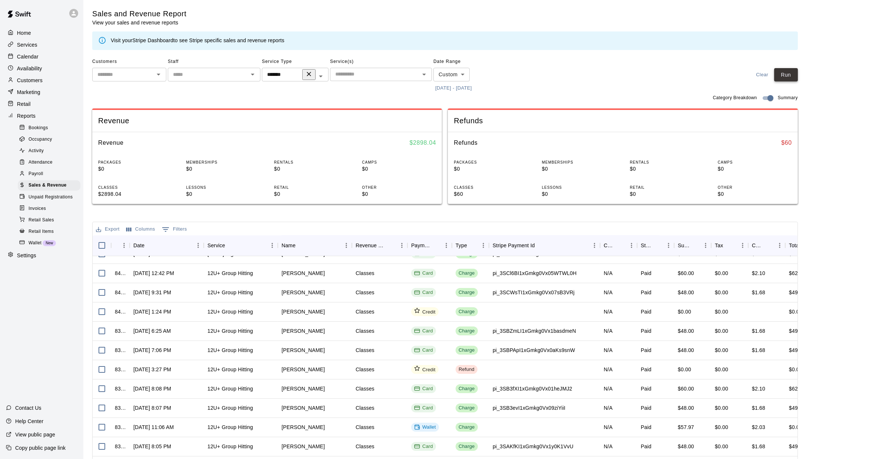
drag, startPoint x: 294, startPoint y: 84, endPoint x: 797, endPoint y: 79, distance: 503.2
click at [593, 79] on button "Run" at bounding box center [786, 75] width 24 height 14
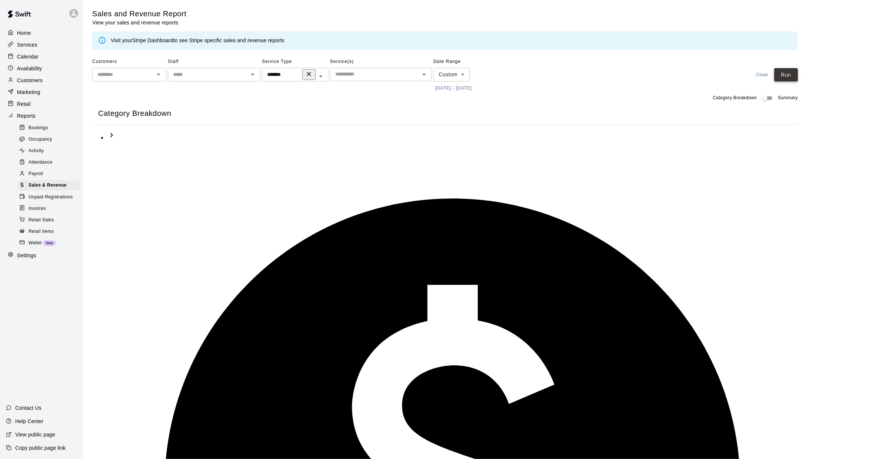
click at [107, 140] on icon "Swift summary list" at bounding box center [111, 135] width 9 height 9
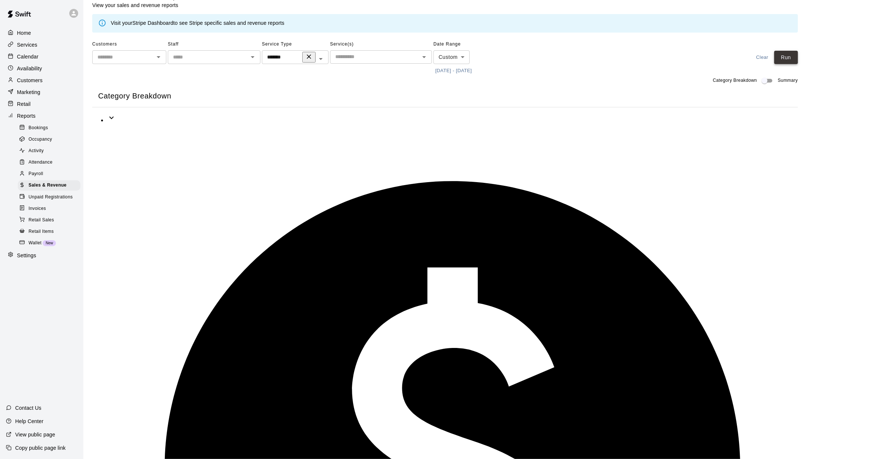
scroll to position [0, 0]
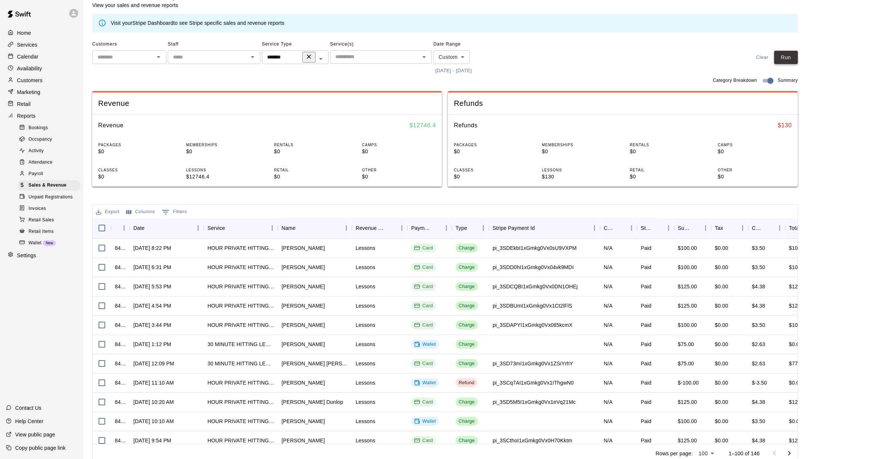
click at [116, 47] on span "Customers" at bounding box center [129, 45] width 74 height 12
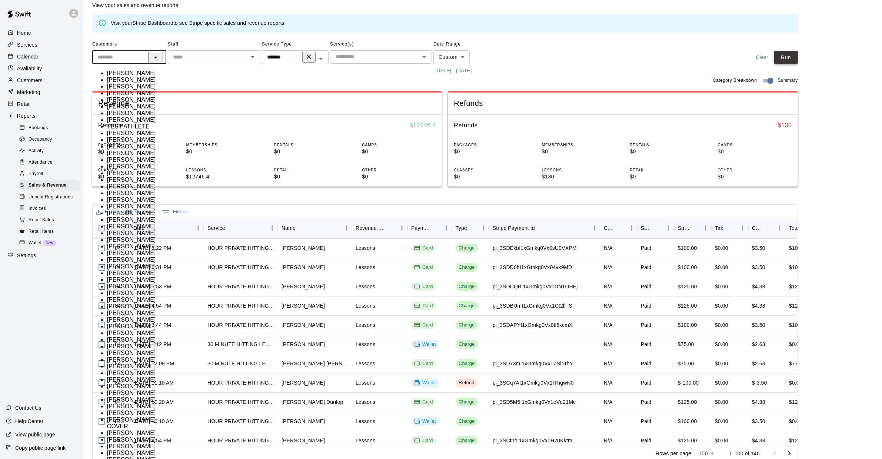
click at [122, 53] on input "text" at bounding box center [122, 57] width 57 height 9
click at [123, 53] on input "text" at bounding box center [122, 57] width 57 height 9
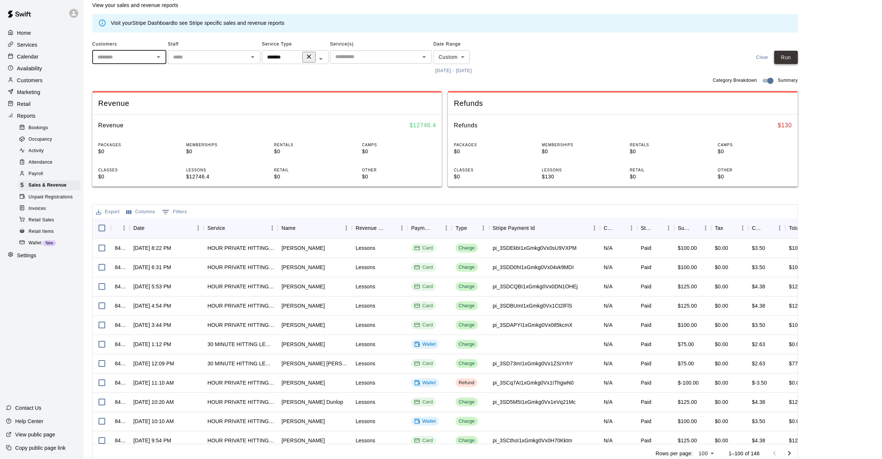
click at [192, 44] on span "Staff" at bounding box center [214, 45] width 93 height 12
click at [198, 53] on input "text" at bounding box center [208, 57] width 76 height 9
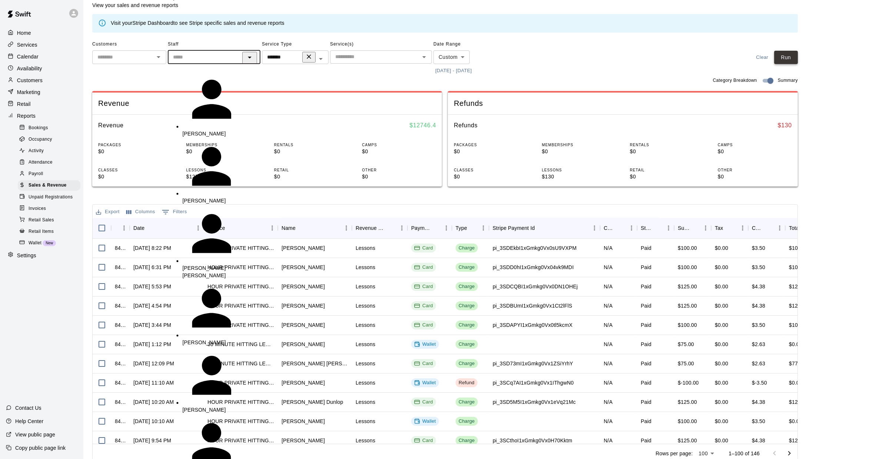
click at [198, 53] on input "text" at bounding box center [208, 57] width 76 height 9
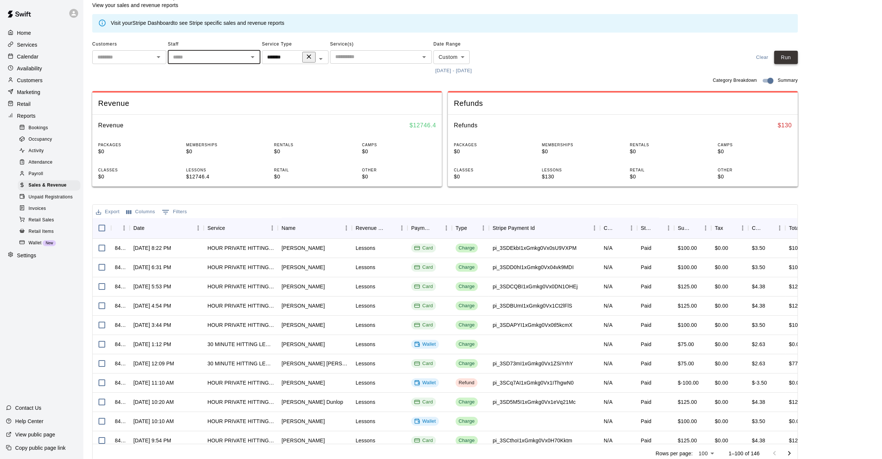
click at [200, 51] on div "​" at bounding box center [214, 57] width 93 height 14
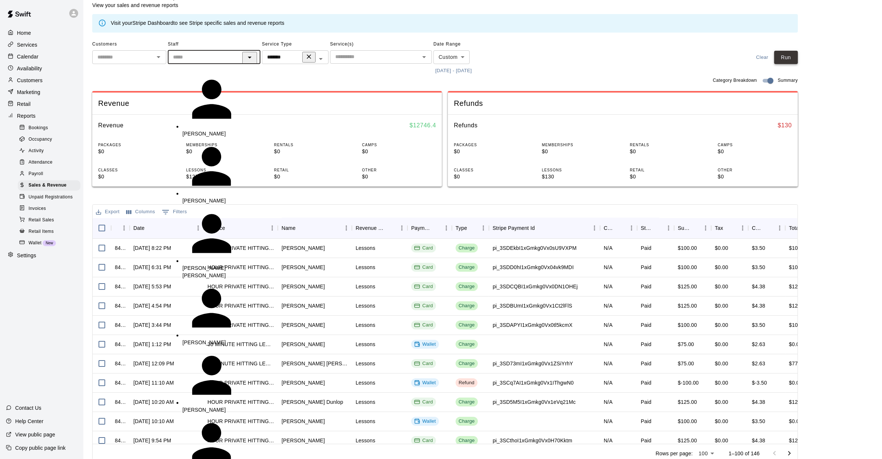
click at [222, 39] on span "Staff" at bounding box center [214, 45] width 93 height 12
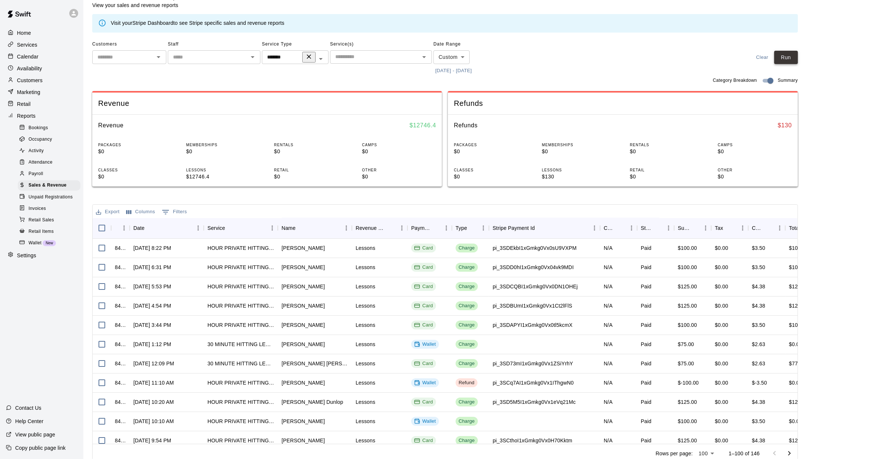
click at [359, 49] on span "Service(s)" at bounding box center [381, 45] width 102 height 12
click at [353, 68] on div "Service(s) ​" at bounding box center [381, 58] width 102 height 38
drag, startPoint x: 797, startPoint y: 79, endPoint x: 381, endPoint y: 53, distance: 416.9
click at [381, 53] on input "text" at bounding box center [374, 56] width 85 height 9
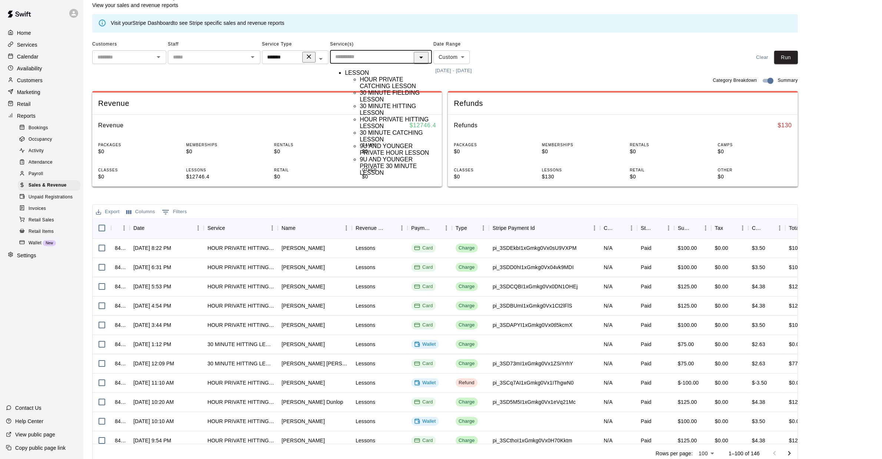
click at [395, 116] on li "30 MINUTE HITTING LESSON" at bounding box center [396, 109] width 72 height 13
click at [425, 54] on input "text" at bounding box center [433, 58] width 16 height 9
click at [546, 51] on div "Customers ​ Staff ​ Service Type ******* ​ Service(s) 30 MINUTE HITTING LESSON …" at bounding box center [445, 58] width 706 height 38
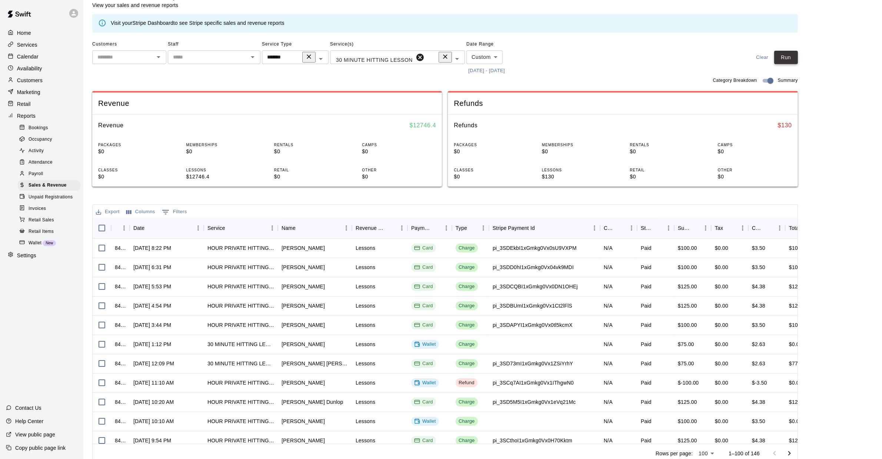
drag, startPoint x: 381, startPoint y: 53, endPoint x: 794, endPoint y: 54, distance: 412.4
click at [593, 54] on button "Run" at bounding box center [786, 58] width 24 height 14
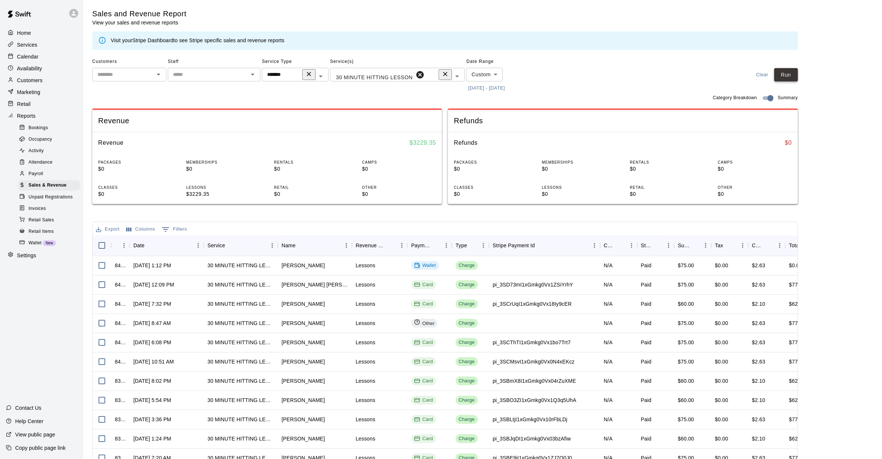
click at [425, 75] on input "text" at bounding box center [433, 75] width 16 height 9
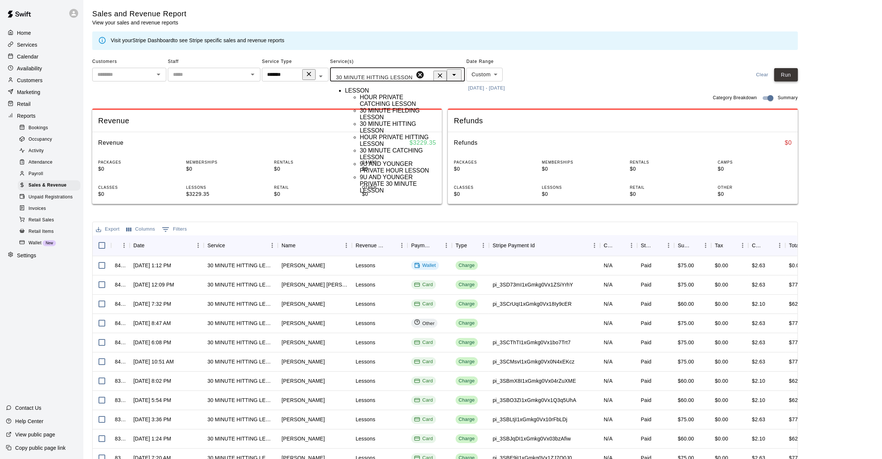
click at [529, 90] on div "Customers ​ Staff ​ Service Type ******* ​ Service(s) 30 MINUTE HITTING LESSON …" at bounding box center [445, 75] width 706 height 38
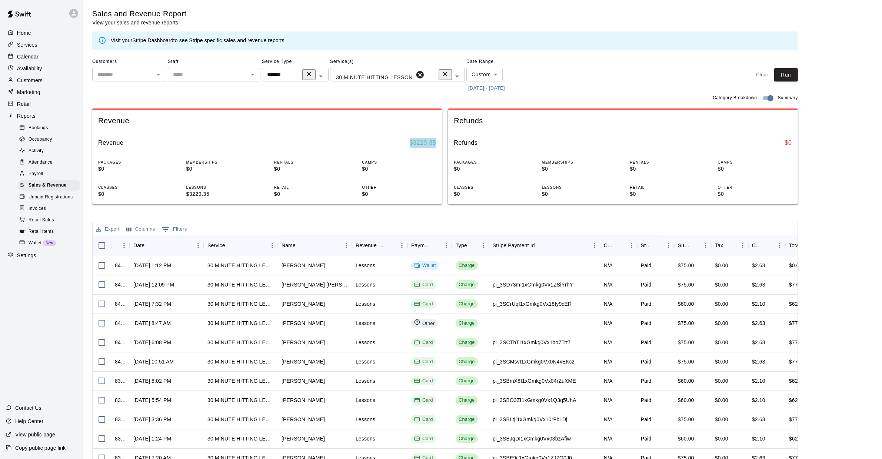
drag, startPoint x: 794, startPoint y: 54, endPoint x: 404, endPoint y: 140, distance: 398.7
click at [404, 140] on div "Revenue $ 3229.35" at bounding box center [267, 142] width 350 height 21
copy h6 "$ 3229.35"
click at [425, 75] on input "text" at bounding box center [433, 75] width 16 height 9
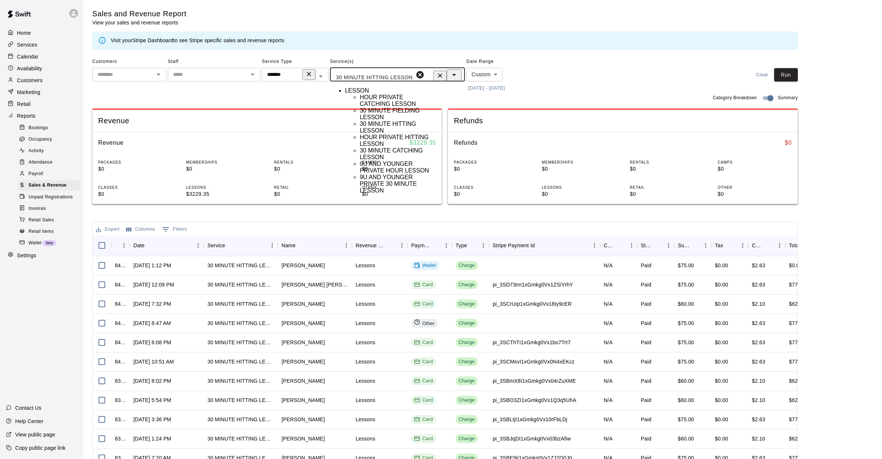
click at [416, 75] on icon at bounding box center [419, 74] width 7 height 7
click at [368, 80] on body "Home Services Calendar Availability Customers Marketing Retail Reports Bookings…" at bounding box center [441, 242] width 882 height 484
click at [395, 107] on li "HOUR PRIVATE CATCHING LESSON" at bounding box center [396, 100] width 72 height 13
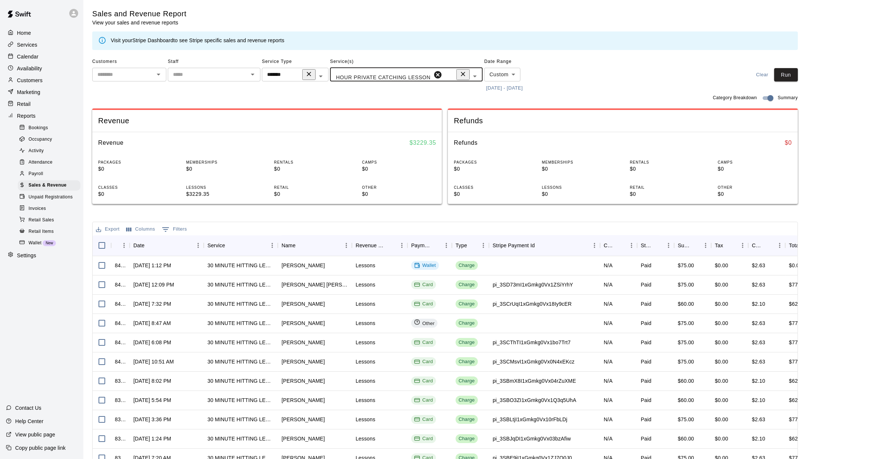
click at [388, 71] on div "HOUR PRIVATE CATCHING LESSON" at bounding box center [387, 75] width 109 height 11
click at [390, 74] on div "HOUR PRIVATE CATCHING LESSON" at bounding box center [387, 75] width 109 height 11
click at [434, 74] on icon at bounding box center [437, 74] width 7 height 7
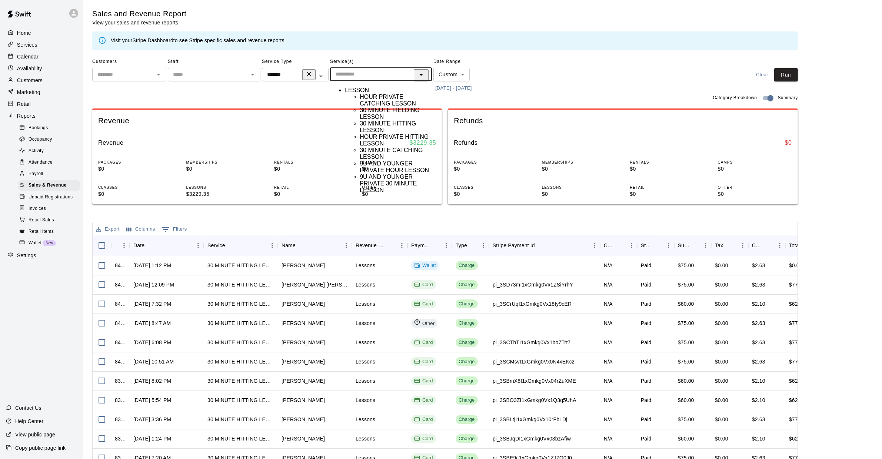
click at [389, 75] on input "text" at bounding box center [374, 74] width 85 height 9
click at [391, 147] on li "HOUR PRIVATE HITTING LESSON" at bounding box center [396, 140] width 72 height 13
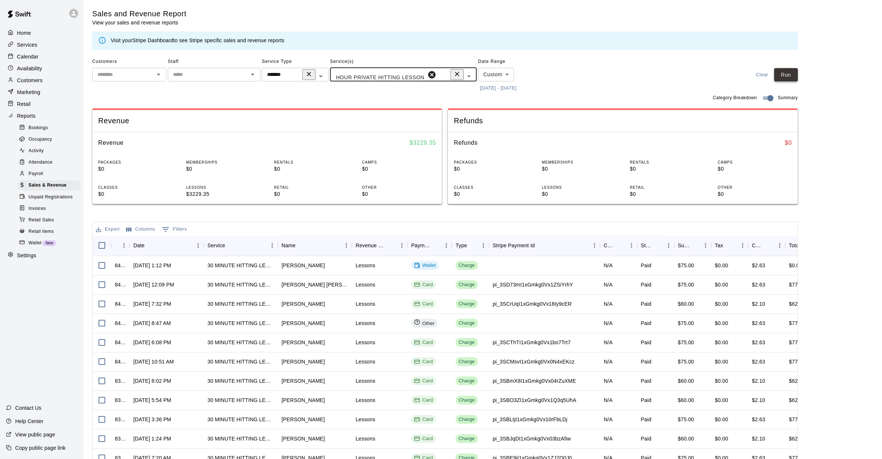
click at [593, 80] on button "Run" at bounding box center [786, 75] width 24 height 14
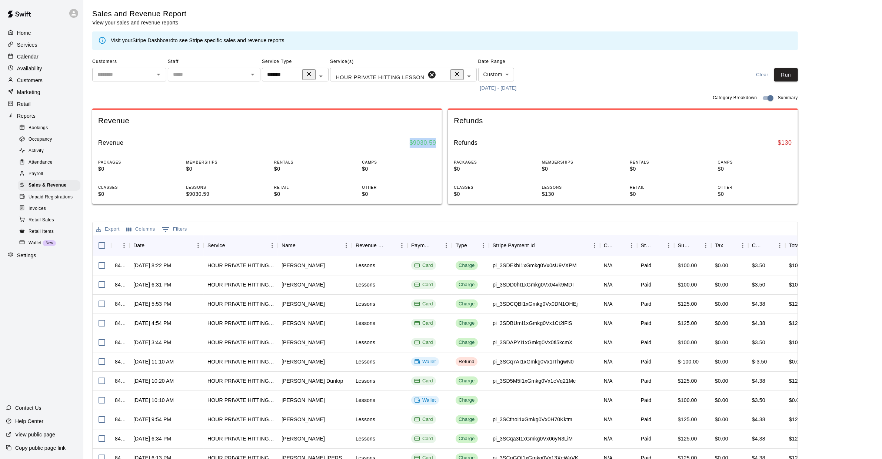
drag, startPoint x: 439, startPoint y: 140, endPoint x: 408, endPoint y: 140, distance: 30.8
click at [408, 140] on div "Revenue $ 9030.59" at bounding box center [267, 142] width 350 height 21
copy h6 "$ 9030.59"
click at [593, 249] on div "Subtotal" at bounding box center [695, 245] width 10 height 10
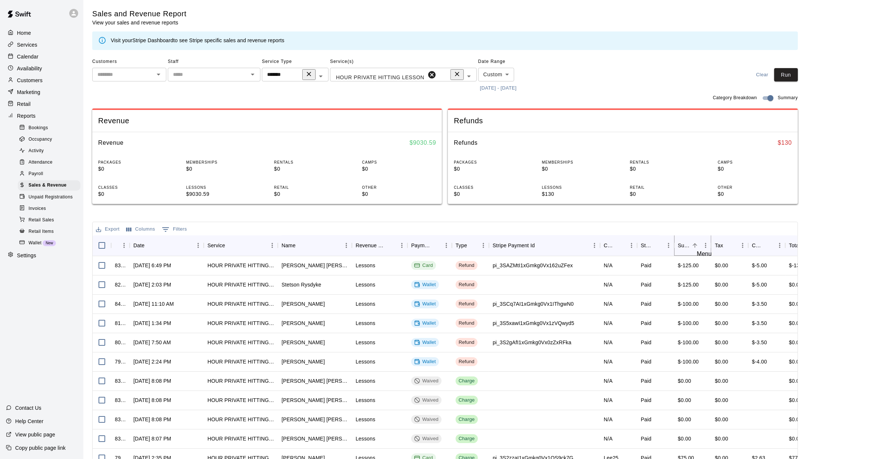
click at [593, 246] on icon "Sort" at bounding box center [695, 245] width 7 height 7
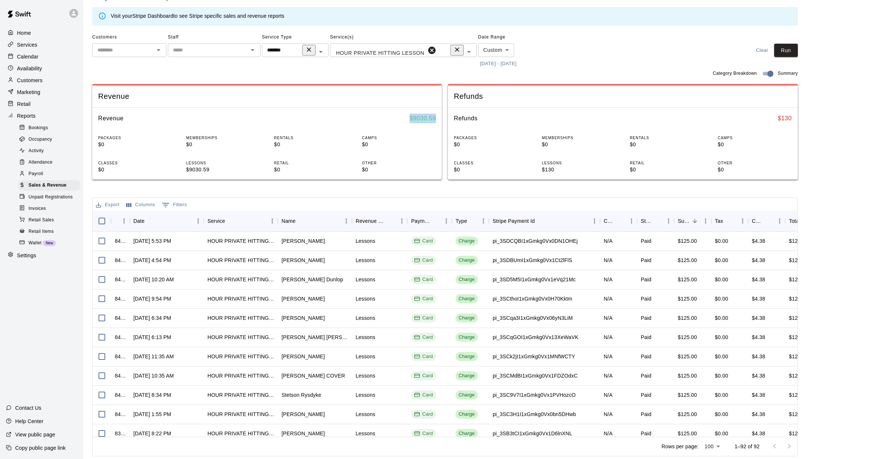
drag, startPoint x: 442, startPoint y: 120, endPoint x: 409, endPoint y: 116, distance: 34.0
click at [409, 116] on div "Revenue $ 9030.59" at bounding box center [267, 118] width 350 height 21
copy h6 "$ 9030.59"
click at [93, 205] on div "Export Columns 0 Filters" at bounding box center [142, 204] width 98 height 13
click at [106, 206] on button "Export" at bounding box center [107, 204] width 27 height 11
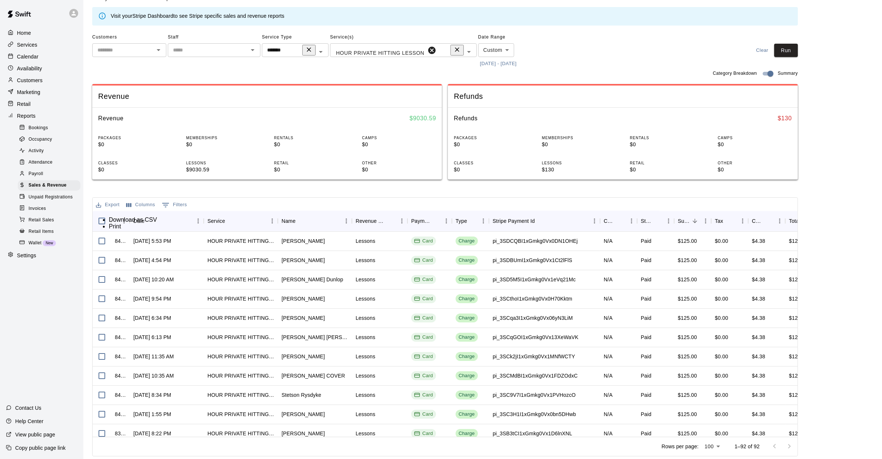
click at [129, 221] on li "Download as CSV" at bounding box center [133, 220] width 48 height 7
click at [40, 149] on span "Activity" at bounding box center [36, 150] width 15 height 7
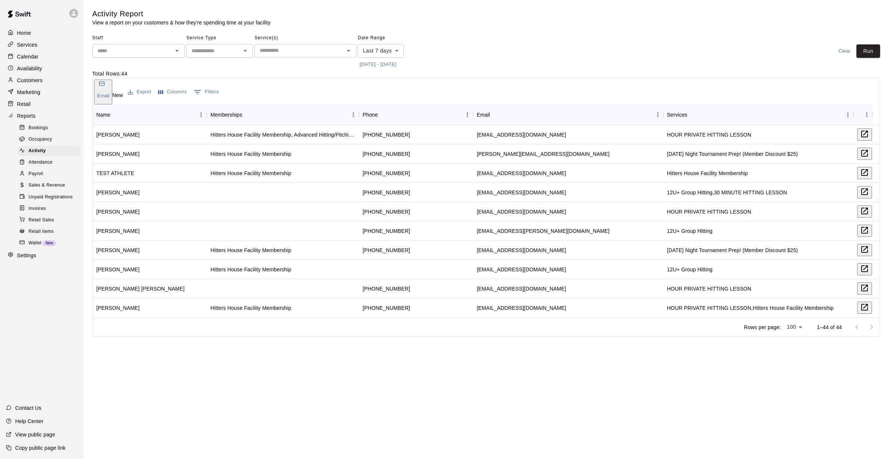
click at [307, 53] on input "text" at bounding box center [299, 50] width 85 height 9
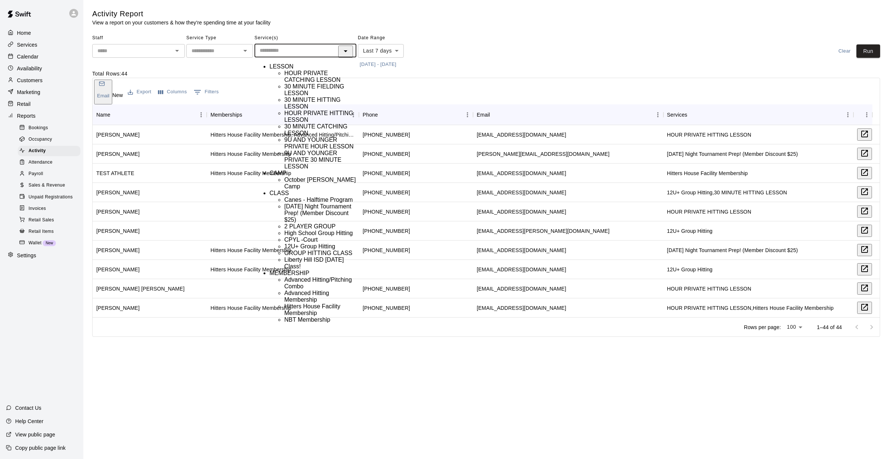
click at [302, 123] on li "HOUR PRIVATE HITTING LESSON" at bounding box center [321, 116] width 72 height 13
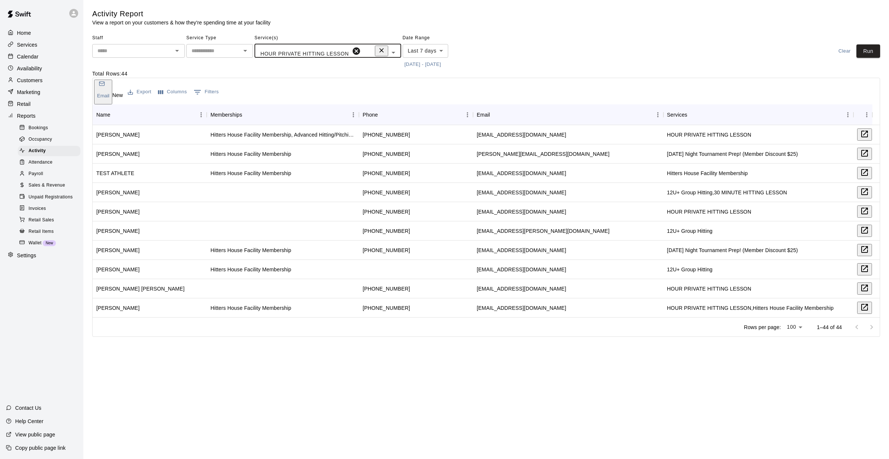
click at [403, 69] on button "[DATE] - [DATE]" at bounding box center [423, 64] width 40 height 11
click at [15, 365] on button "Choose date, selected date is Oct 3, 2025" at bounding box center [7, 395] width 15 height 12
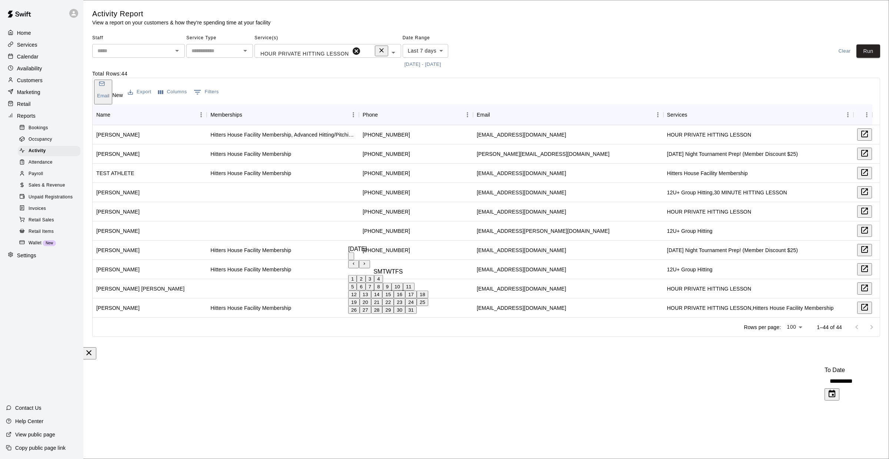
click at [356, 262] on icon "Previous month" at bounding box center [353, 264] width 5 height 5
click at [357, 282] on button "1" at bounding box center [352, 279] width 9 height 8
type input "**********"
click at [593, 365] on input "**********" at bounding box center [860, 381] width 70 height 15
click at [593, 365] on icon "Choose date, selected date is Oct 10, 2025" at bounding box center [832, 394] width 9 height 9
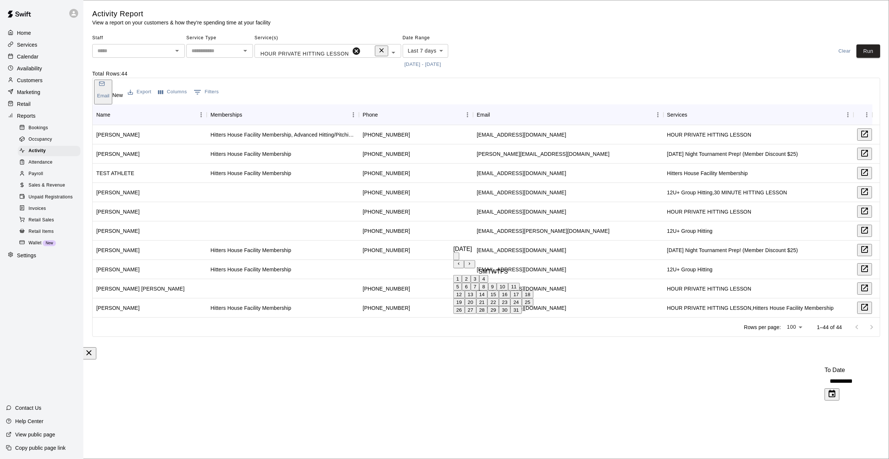
click at [522, 314] on button "31" at bounding box center [516, 310] width 11 height 8
type input "**********"
click at [39, 365] on button "Save" at bounding box center [29, 405] width 17 height 8
type input "******"
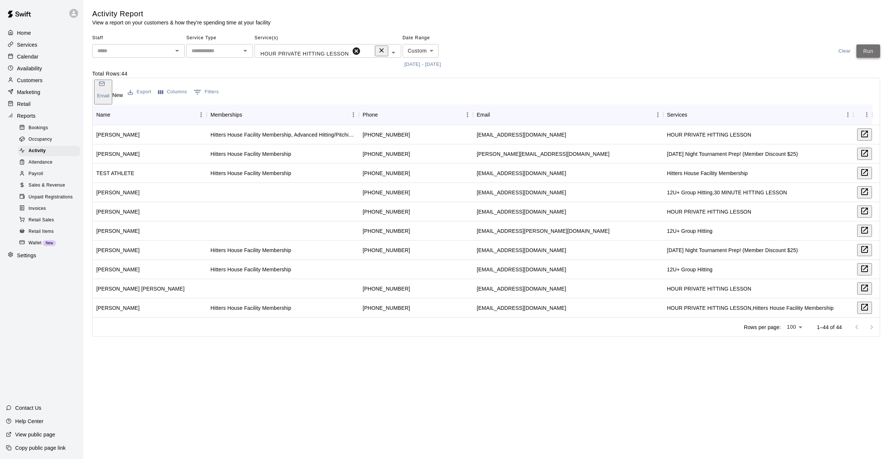
click at [593, 56] on button "Run" at bounding box center [869, 51] width 24 height 14
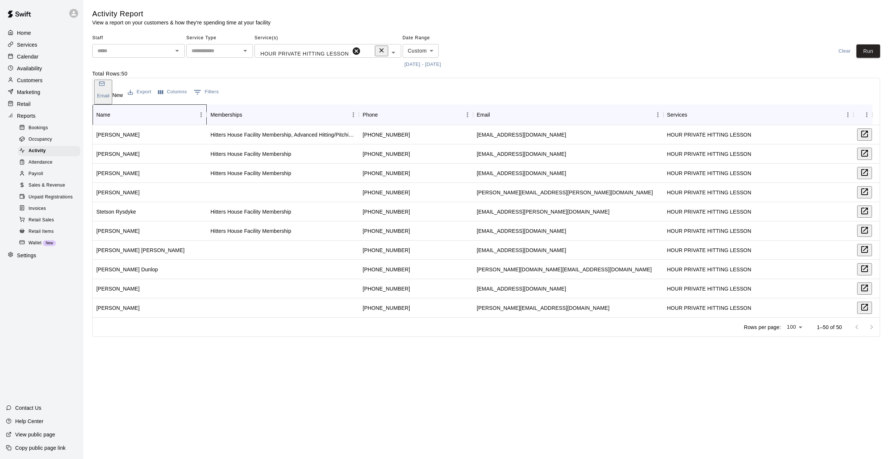
click at [103, 106] on div "Name" at bounding box center [103, 114] width 14 height 21
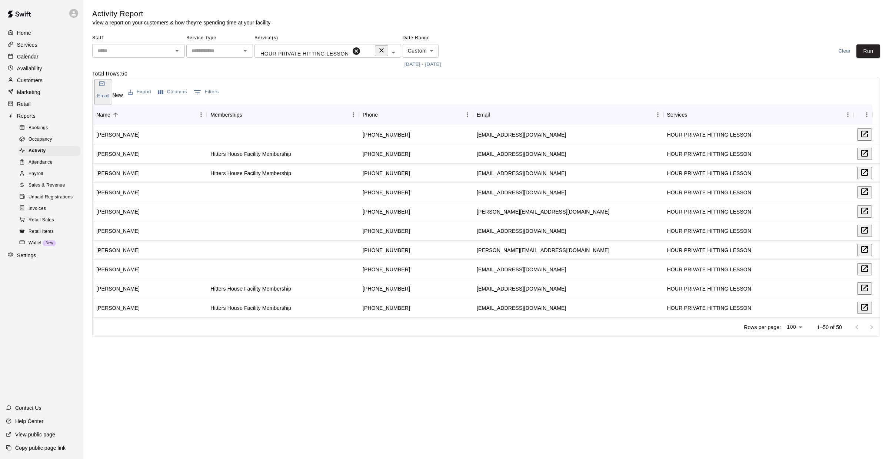
click at [26, 170] on div "Payroll" at bounding box center [49, 174] width 63 height 10
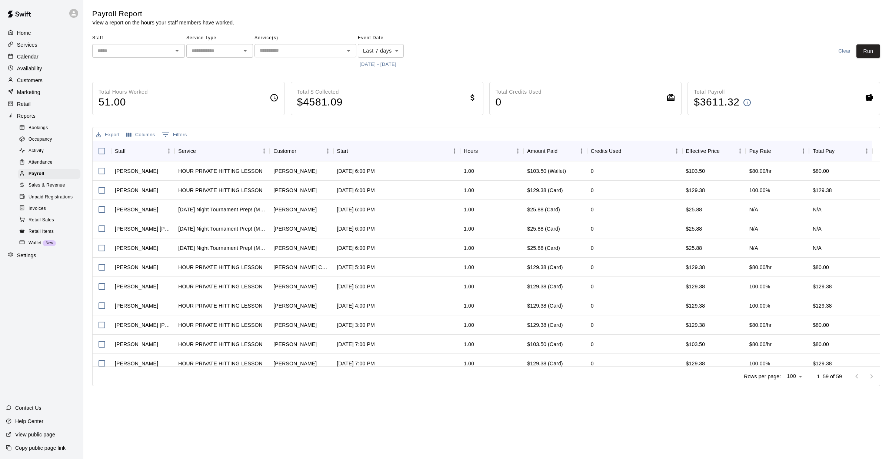
click at [54, 186] on span "Sales & Revenue" at bounding box center [47, 185] width 37 height 7
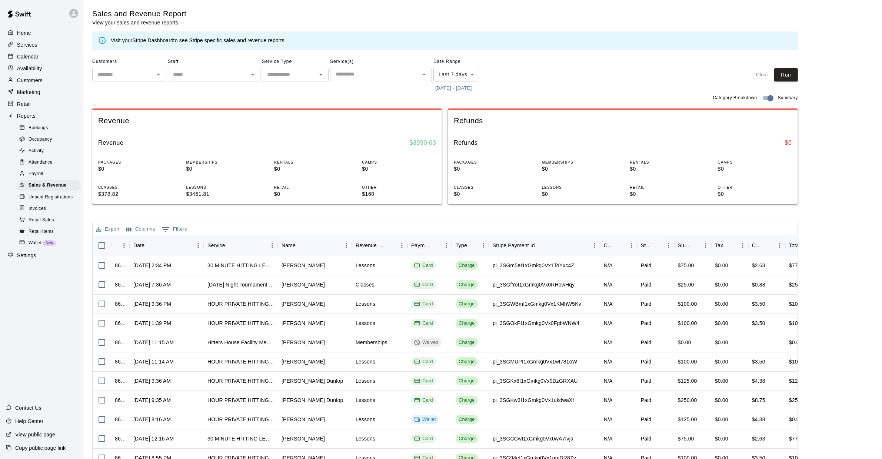
click at [300, 80] on div "​" at bounding box center [295, 75] width 67 height 14
click at [397, 82] on div "Service(s) ​" at bounding box center [381, 75] width 102 height 38
click at [401, 68] on div "​" at bounding box center [381, 74] width 102 height 13
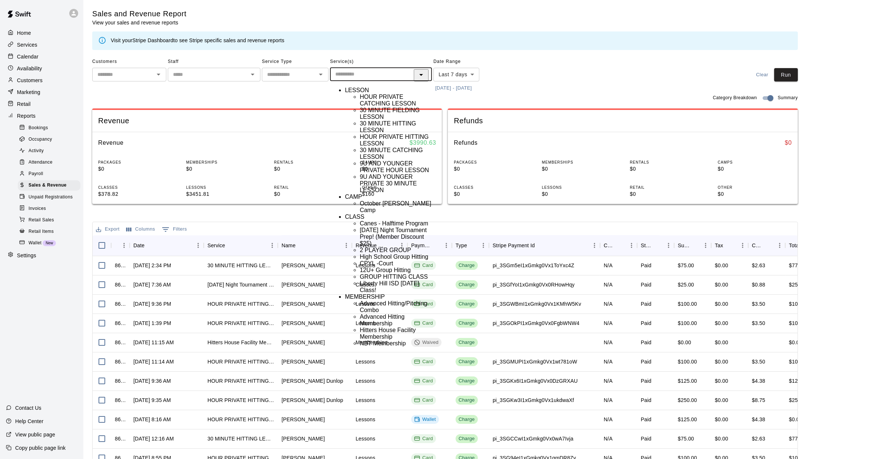
click at [403, 134] on li "30 MINUTE HITTING LESSON" at bounding box center [396, 126] width 72 height 13
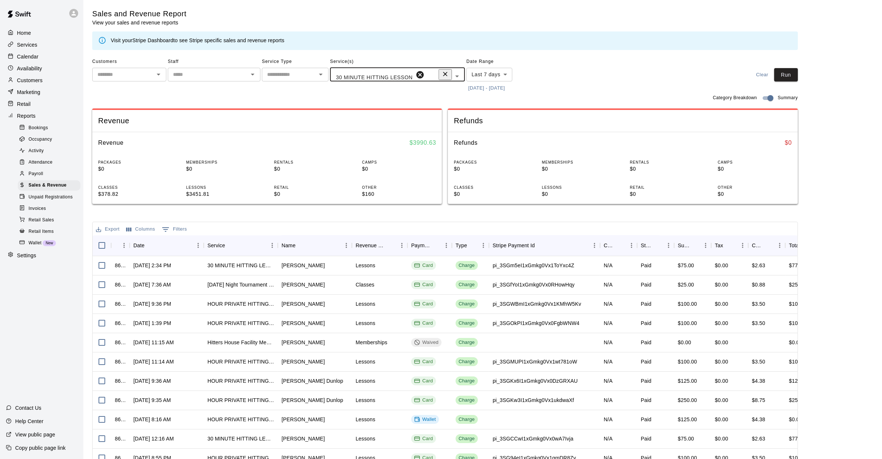
click at [475, 72] on body "Home Services Calendar Availability Customers Marketing Retail Reports Bookings…" at bounding box center [441, 242] width 882 height 484
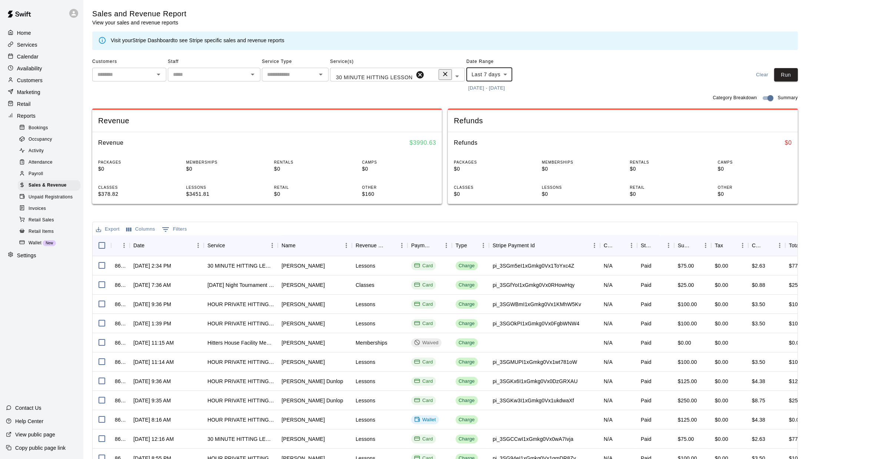
click at [484, 88] on button "[DATE] - [DATE]" at bounding box center [487, 88] width 40 height 11
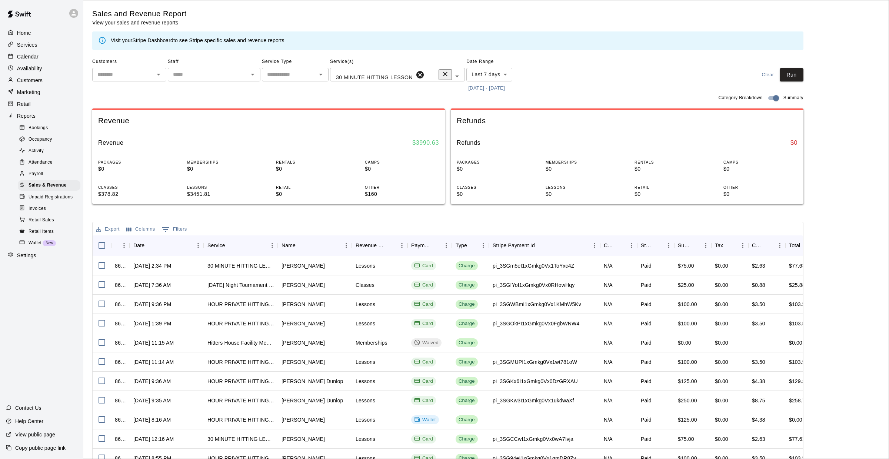
click at [359, 260] on button "Previous month" at bounding box center [353, 264] width 11 height 8
click at [357, 283] on button "1" at bounding box center [352, 279] width 9 height 8
type input "**********"
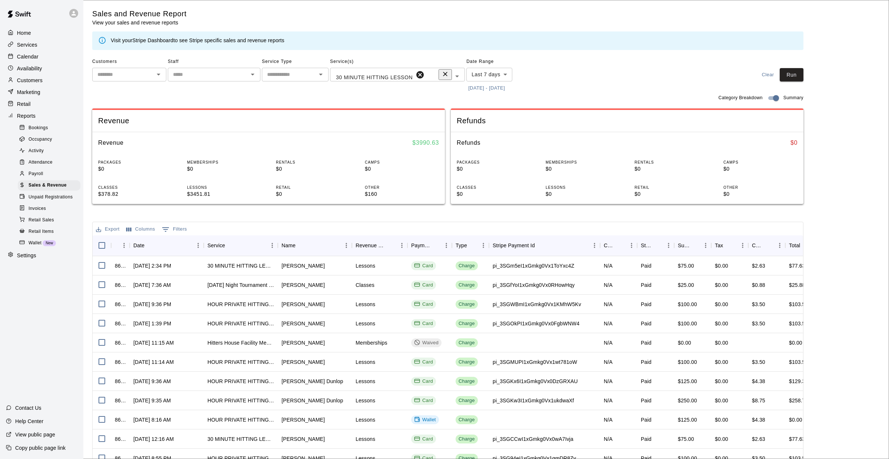
click at [493, 253] on div "[DATE]" at bounding box center [494, 249] width 80 height 7
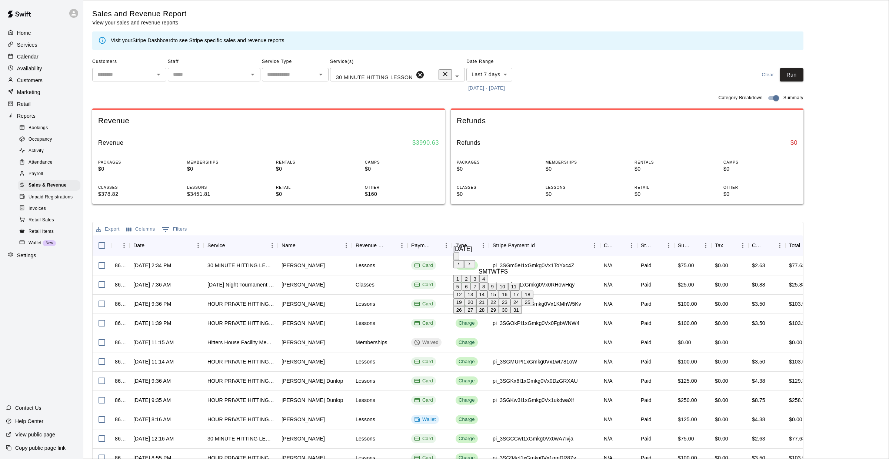
click at [461, 262] on icon "Previous month" at bounding box center [459, 264] width 5 height 5
click at [488, 314] on button "30" at bounding box center [481, 310] width 11 height 8
type input "**********"
type input "******"
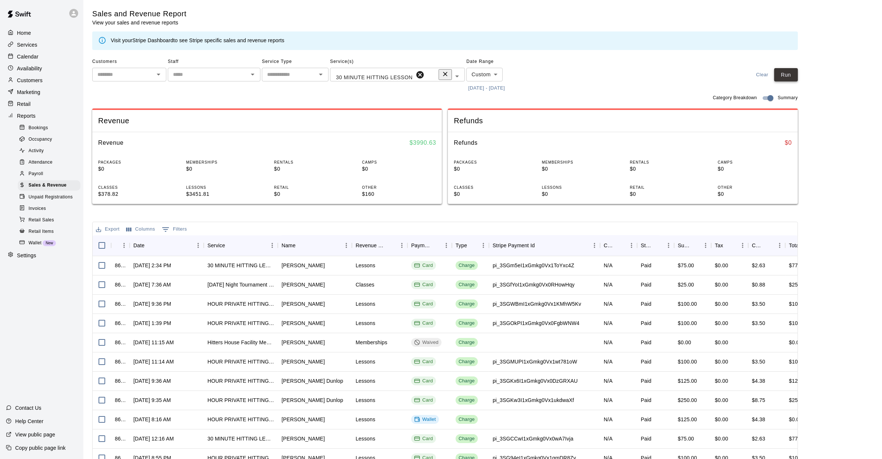
click at [593, 73] on button "Run" at bounding box center [786, 75] width 24 height 14
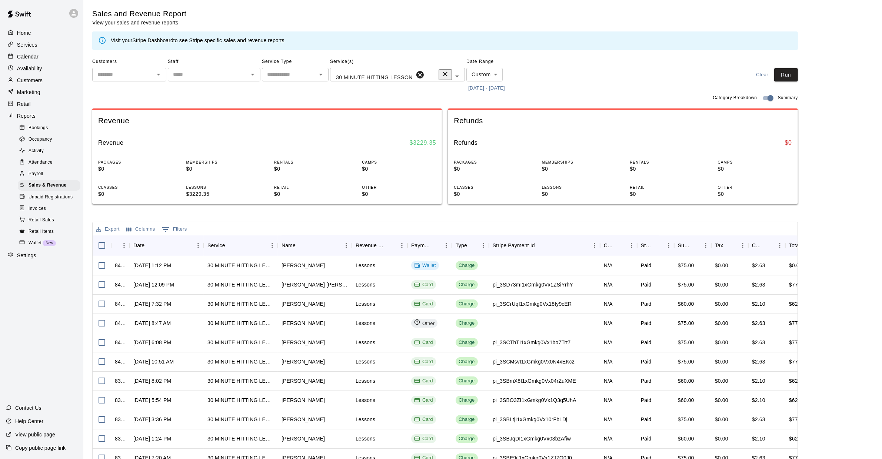
click at [109, 228] on button "Export" at bounding box center [107, 229] width 27 height 11
click at [130, 248] on li "Download as CSV" at bounding box center [133, 244] width 48 height 7
click at [384, 75] on div "30 MINUTE HITTING LESSON" at bounding box center [379, 75] width 92 height 11
click at [416, 75] on icon at bounding box center [419, 74] width 7 height 7
click at [306, 71] on input "text" at bounding box center [289, 74] width 50 height 9
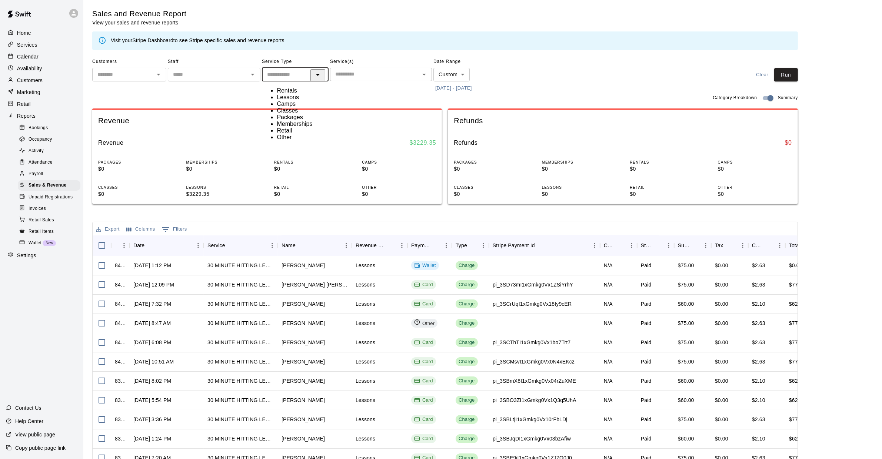
click at [289, 114] on li "Classes" at bounding box center [303, 110] width 52 height 7
type input "*******"
click at [593, 80] on button "Run" at bounding box center [786, 75] width 24 height 14
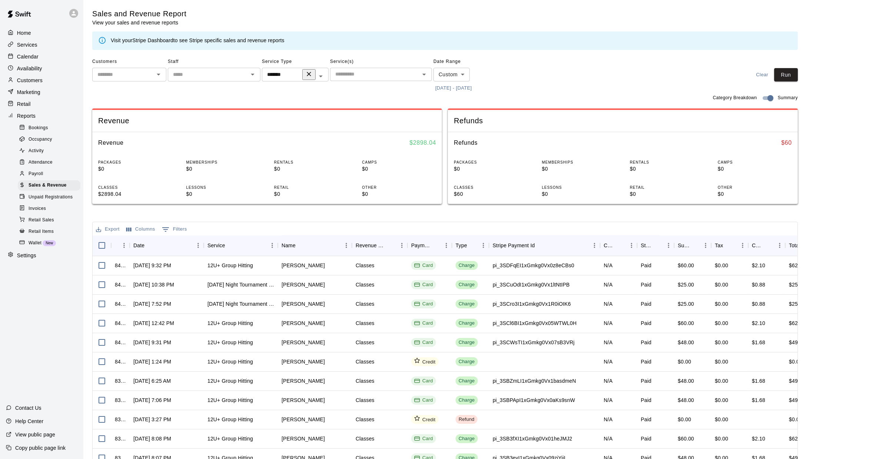
click at [107, 228] on button "Export" at bounding box center [107, 229] width 27 height 11
click at [109, 248] on li "Download as CSV" at bounding box center [133, 244] width 48 height 7
click at [384, 86] on div "Service(s) ​" at bounding box center [381, 75] width 102 height 38
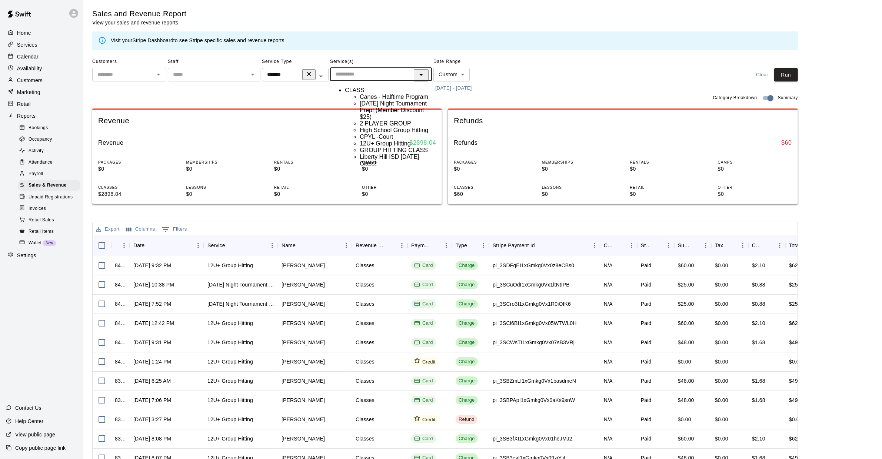
click at [371, 78] on input "text" at bounding box center [374, 74] width 85 height 9
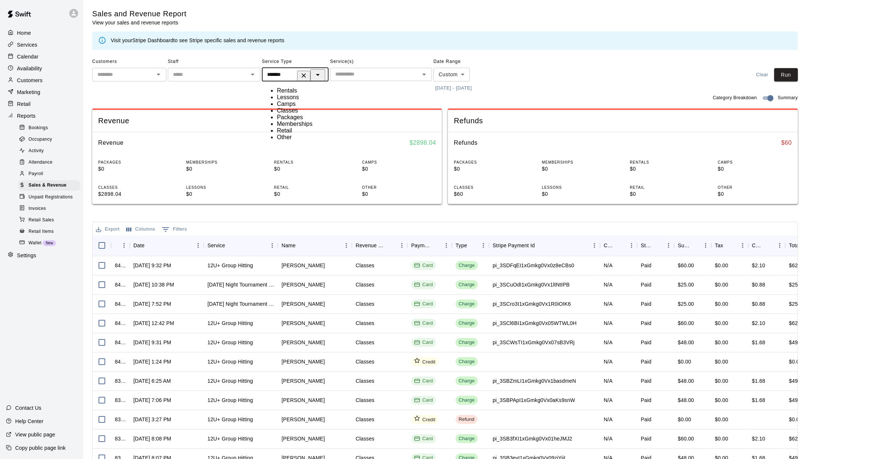
click at [291, 74] on input "*******" at bounding box center [284, 74] width 40 height 9
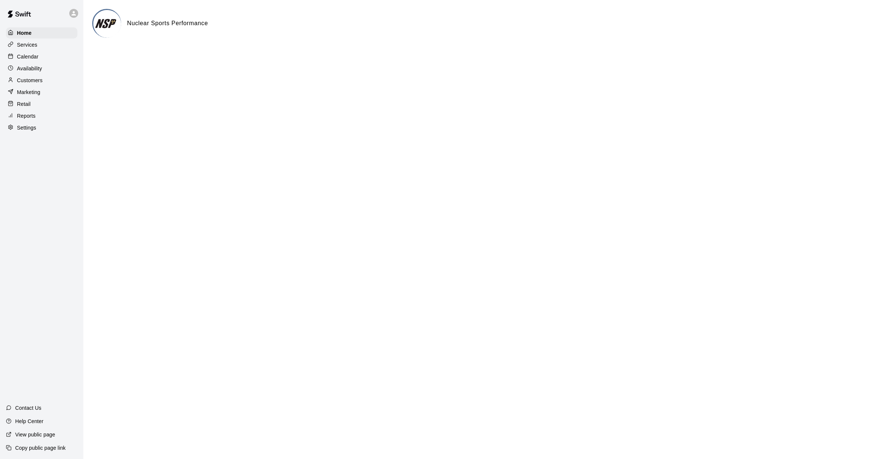
click at [29, 52] on div "Calendar" at bounding box center [42, 56] width 72 height 11
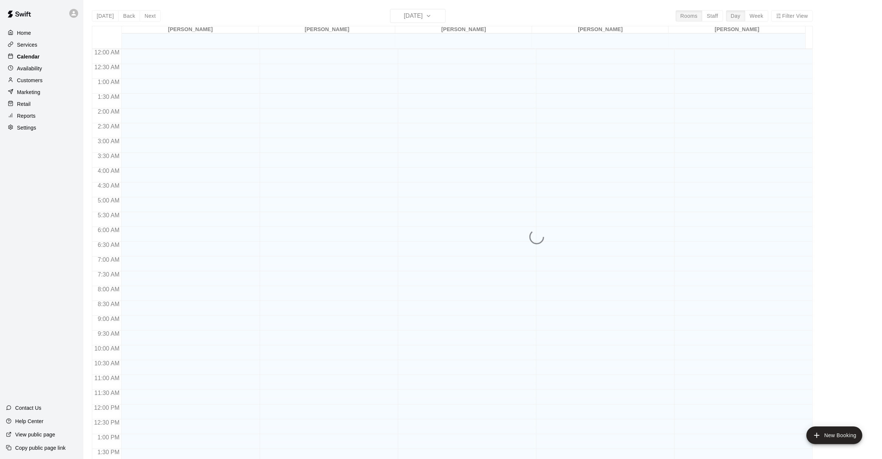
scroll to position [270, 0]
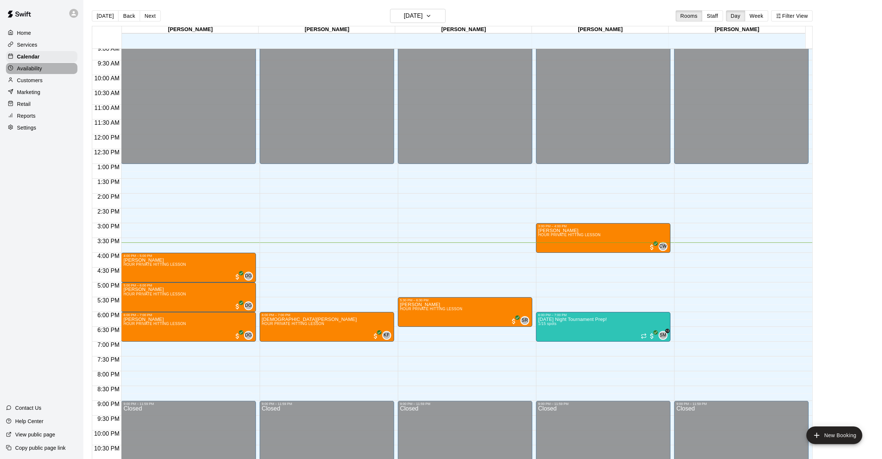
click at [26, 68] on p "Availability" at bounding box center [29, 68] width 25 height 7
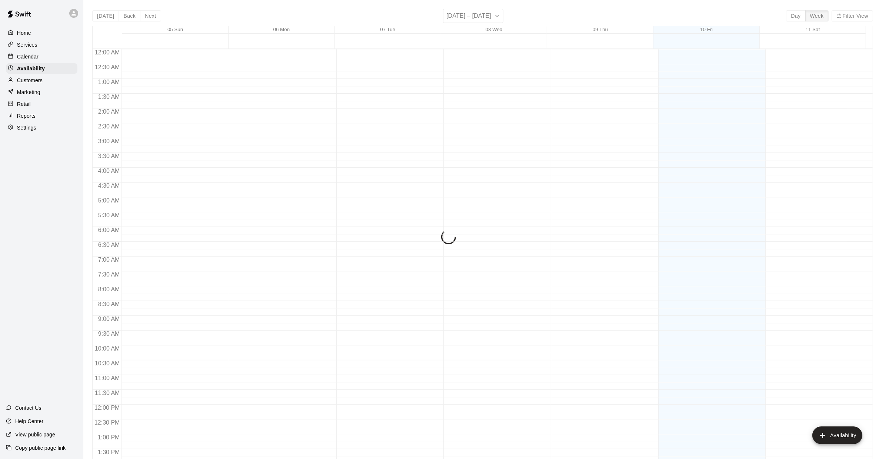
scroll to position [293, 0]
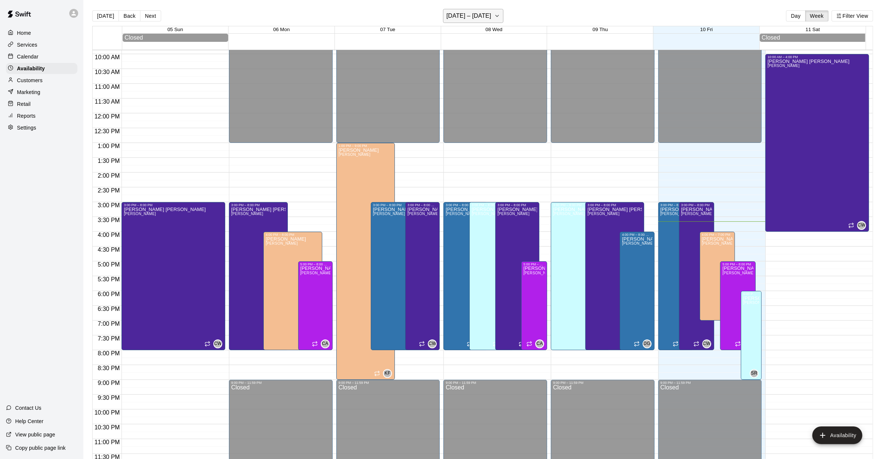
click at [466, 16] on h6 "October 05 – 11" at bounding box center [468, 16] width 45 height 10
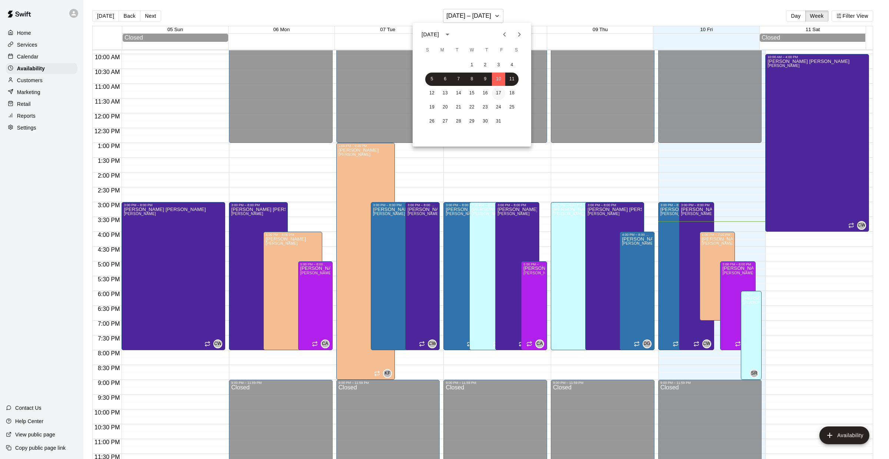
click at [503, 94] on button "17" at bounding box center [498, 93] width 13 height 13
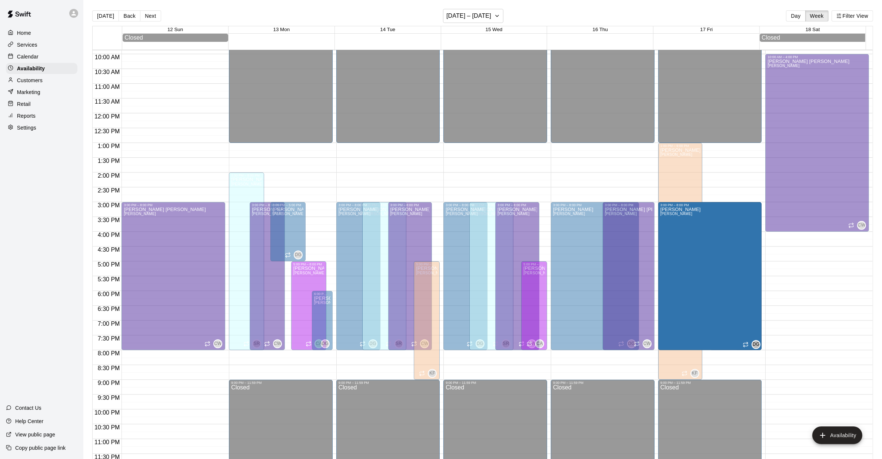
drag, startPoint x: 700, startPoint y: 203, endPoint x: 700, endPoint y: 208, distance: 5.2
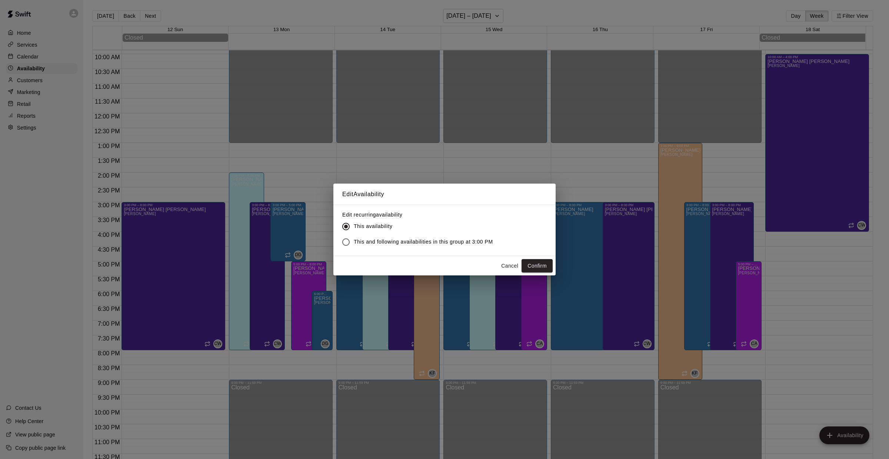
click at [504, 263] on button "Cancel" at bounding box center [510, 266] width 24 height 14
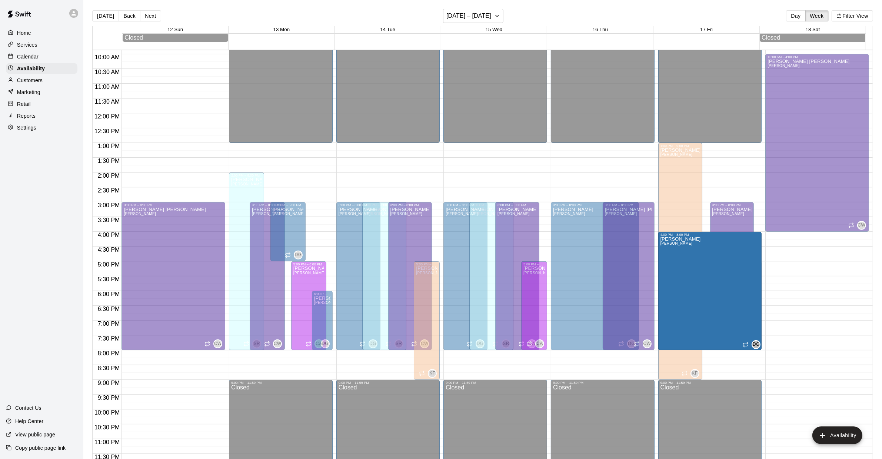
drag, startPoint x: 701, startPoint y: 204, endPoint x: 699, endPoint y: 233, distance: 29.7
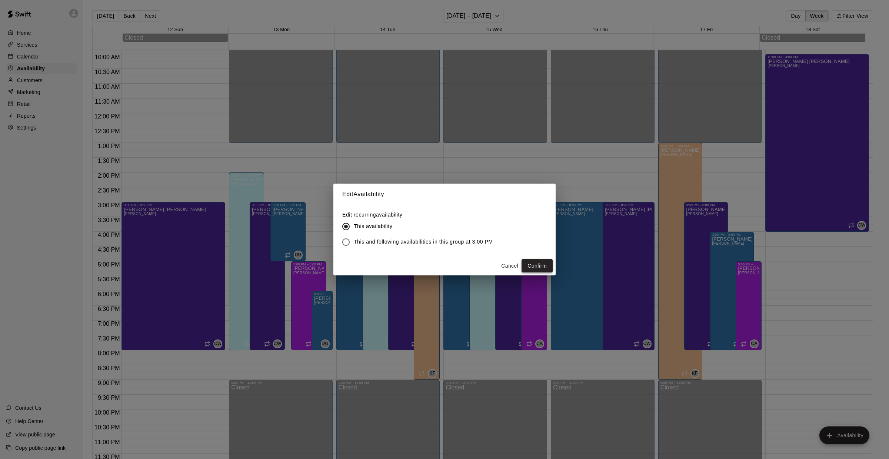
click at [551, 264] on button "Confirm" at bounding box center [537, 266] width 31 height 14
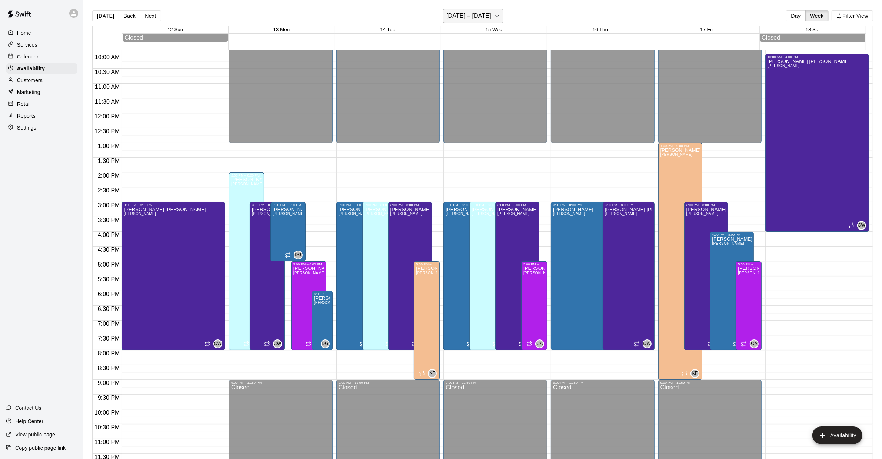
click at [471, 9] on button "October 12 – 18" at bounding box center [473, 16] width 60 height 14
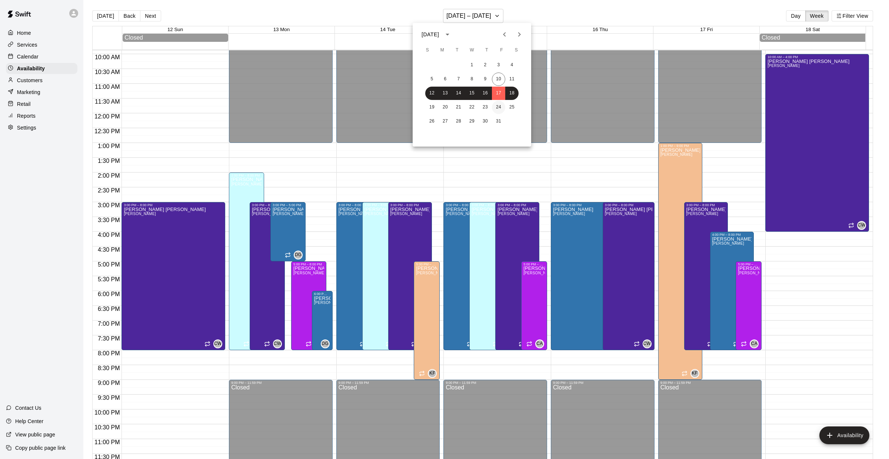
click at [500, 110] on button "24" at bounding box center [498, 107] width 13 height 13
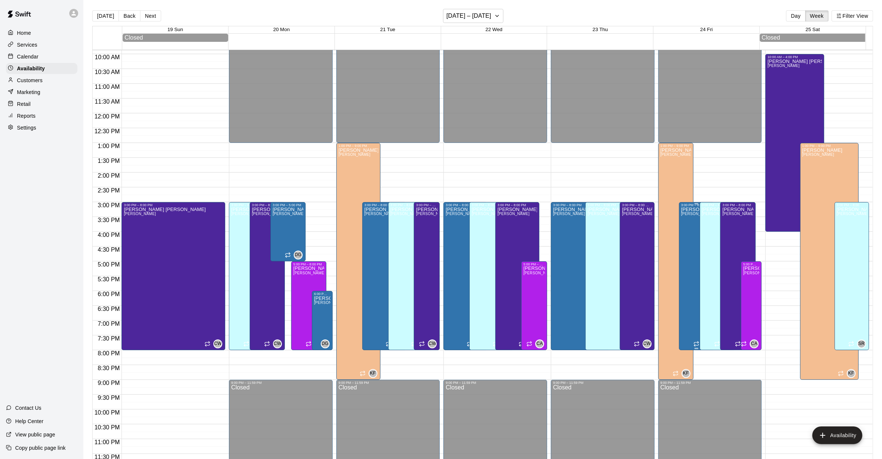
click at [688, 220] on div "Dustin Geiger Dustin" at bounding box center [696, 436] width 31 height 459
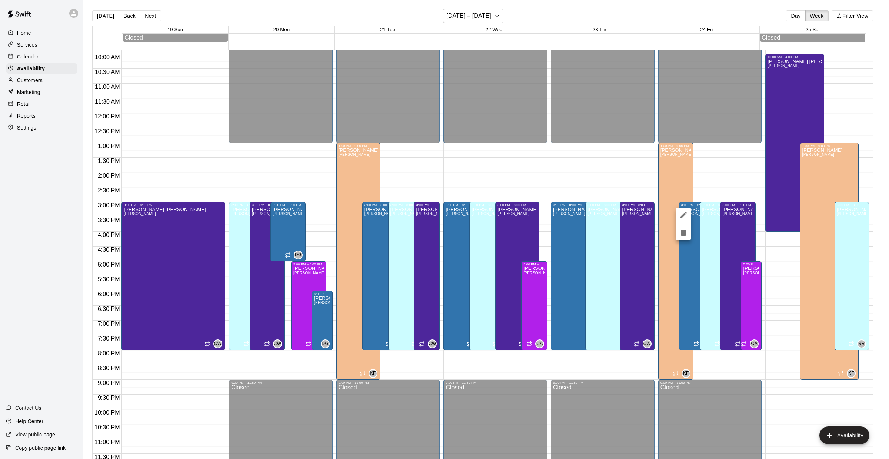
click at [691, 205] on div at bounding box center [444, 229] width 889 height 459
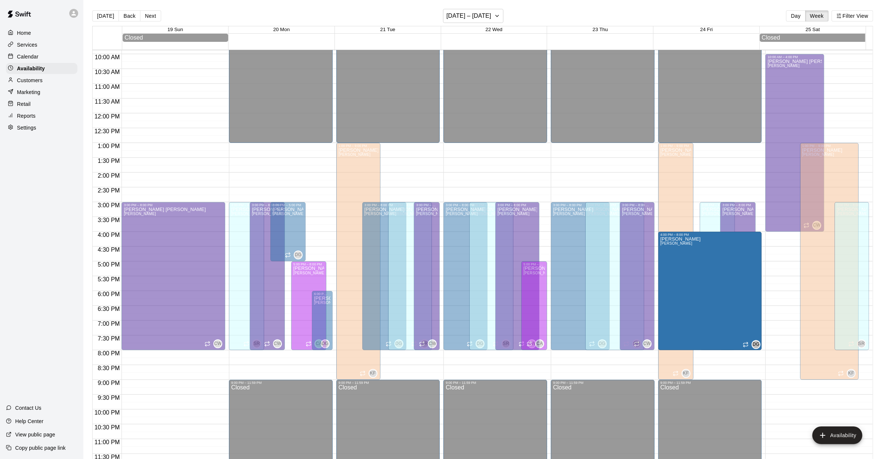
drag, startPoint x: 691, startPoint y: 204, endPoint x: 689, endPoint y: 235, distance: 30.8
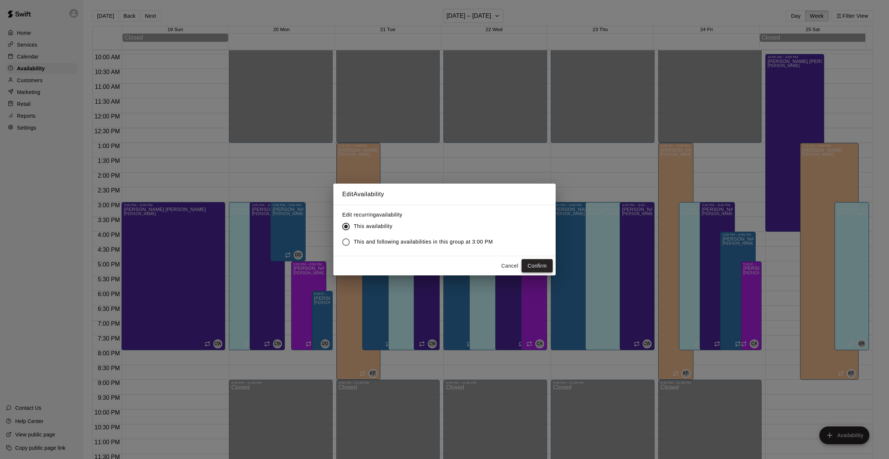
click at [536, 268] on button "Confirm" at bounding box center [537, 266] width 31 height 14
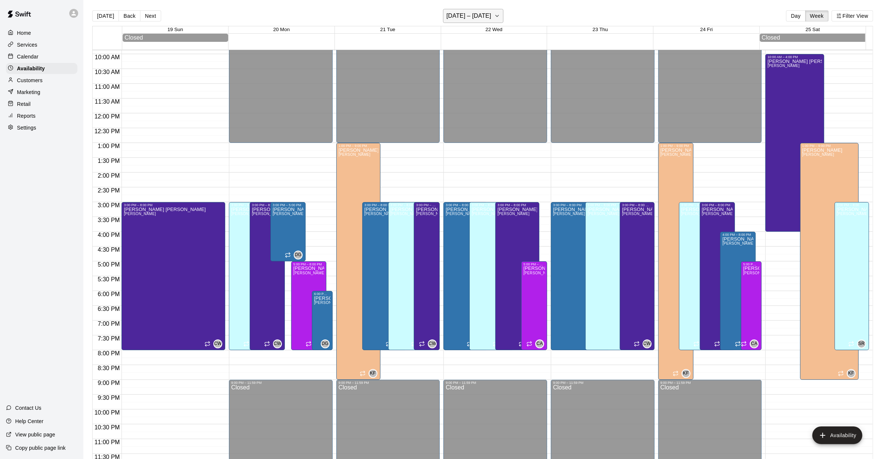
click at [484, 19] on h6 "October 19 – 25" at bounding box center [468, 16] width 45 height 10
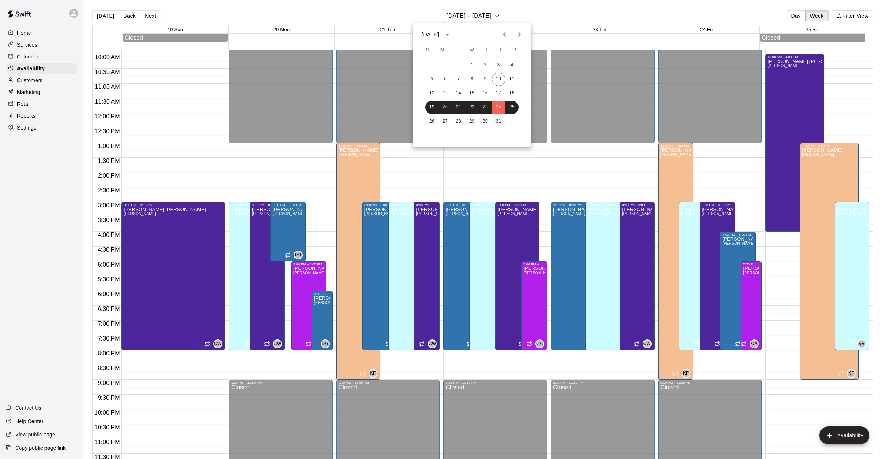
click at [497, 124] on button "31" at bounding box center [498, 121] width 13 height 13
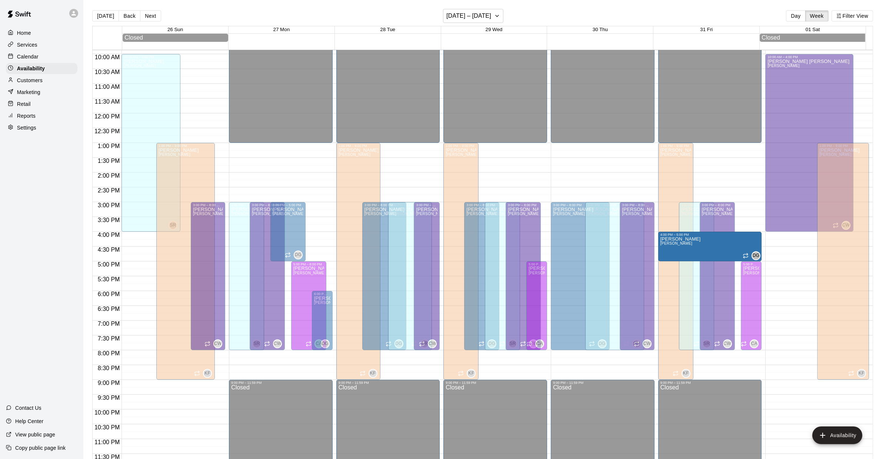
drag, startPoint x: 733, startPoint y: 204, endPoint x: 734, endPoint y: 233, distance: 29.3
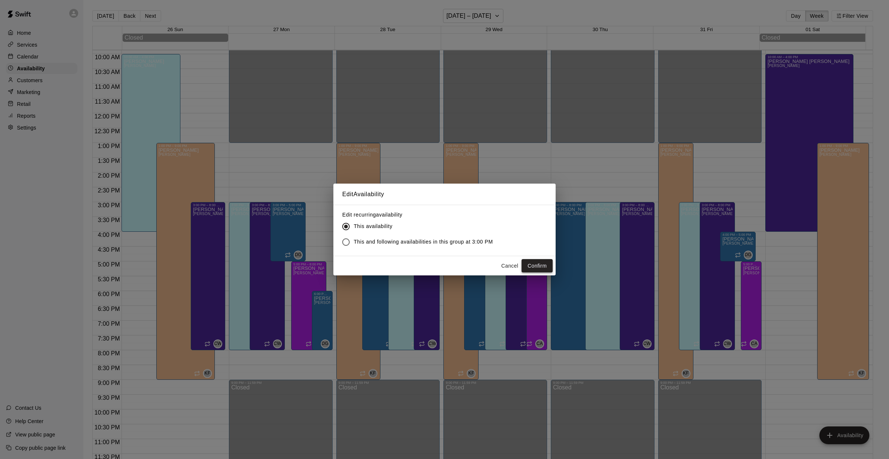
click at [538, 266] on button "Confirm" at bounding box center [537, 266] width 31 height 14
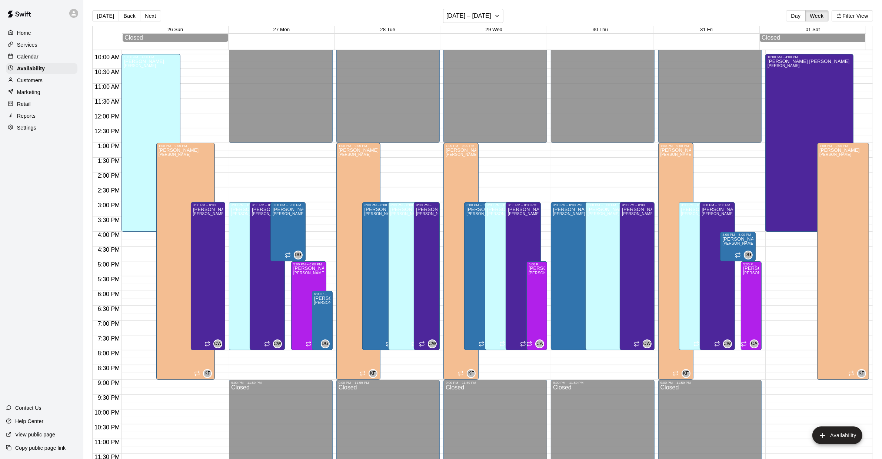
click at [31, 59] on p "Calendar" at bounding box center [27, 56] width 21 height 7
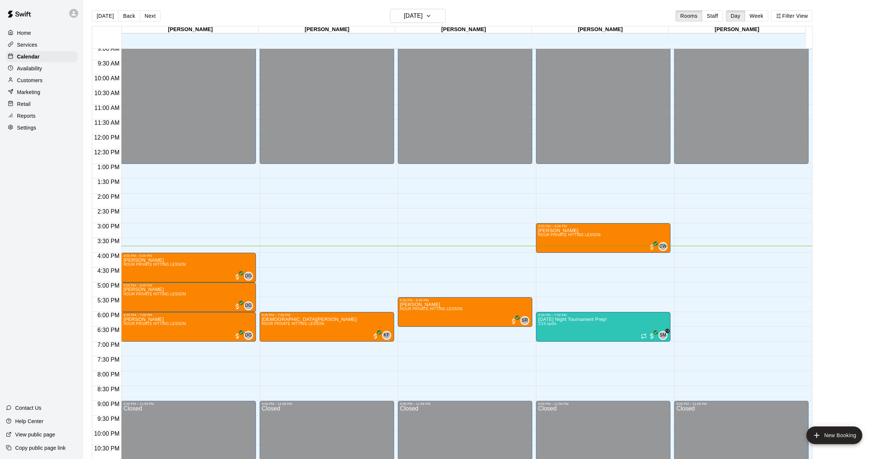
scroll to position [270, 0]
